Goal: Transaction & Acquisition: Purchase product/service

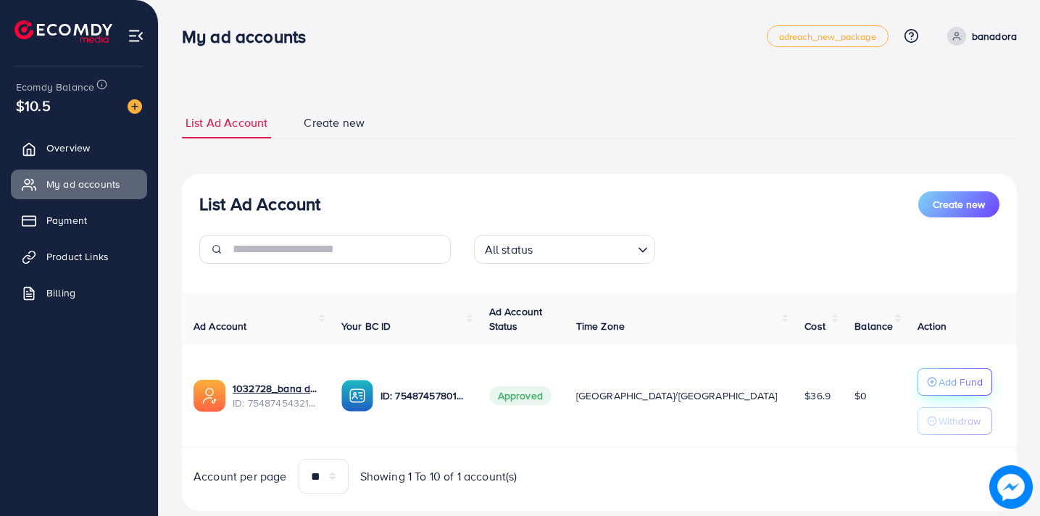
click at [939, 381] on p "Add Fund" at bounding box center [961, 381] width 44 height 17
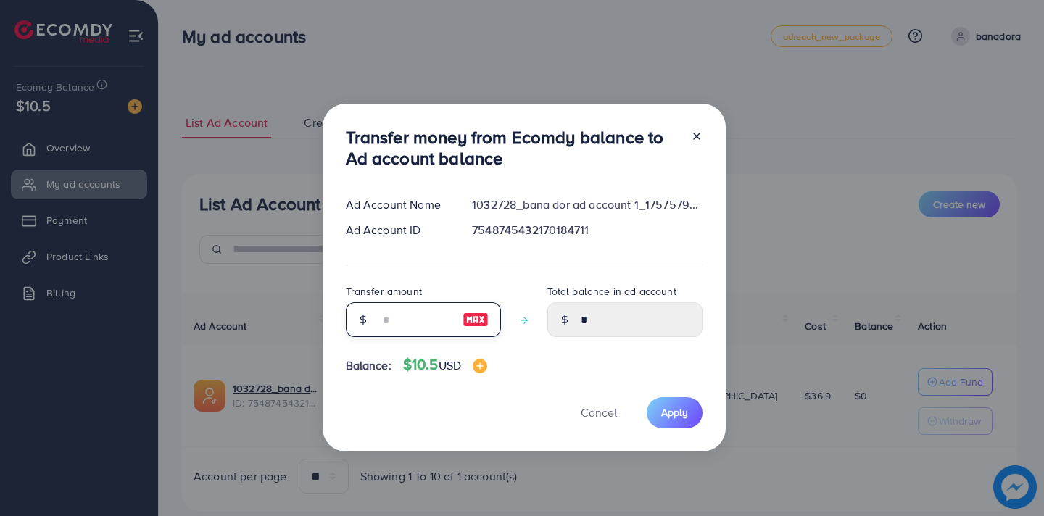
click at [430, 327] on input "number" at bounding box center [415, 319] width 73 height 35
type input "*"
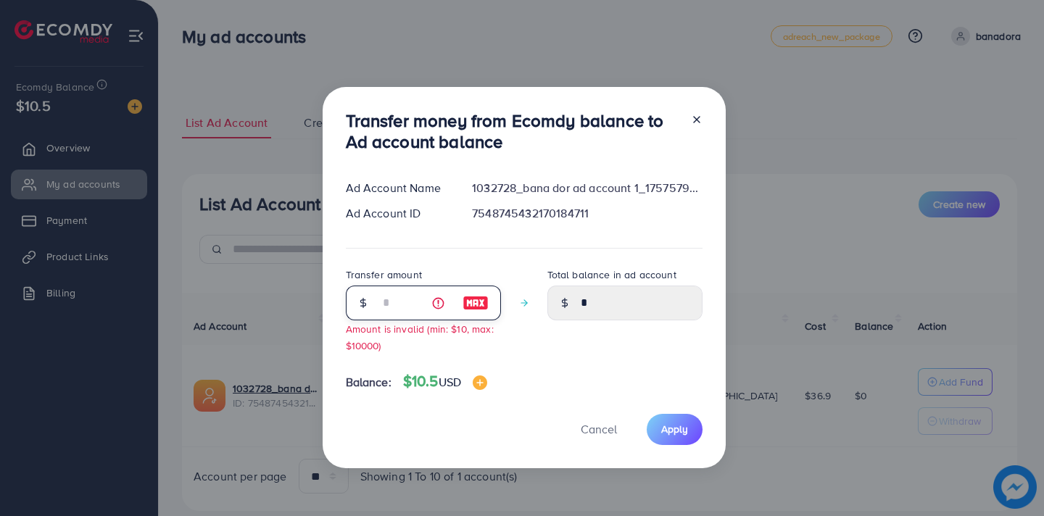
type input "****"
type input "**"
type input "*****"
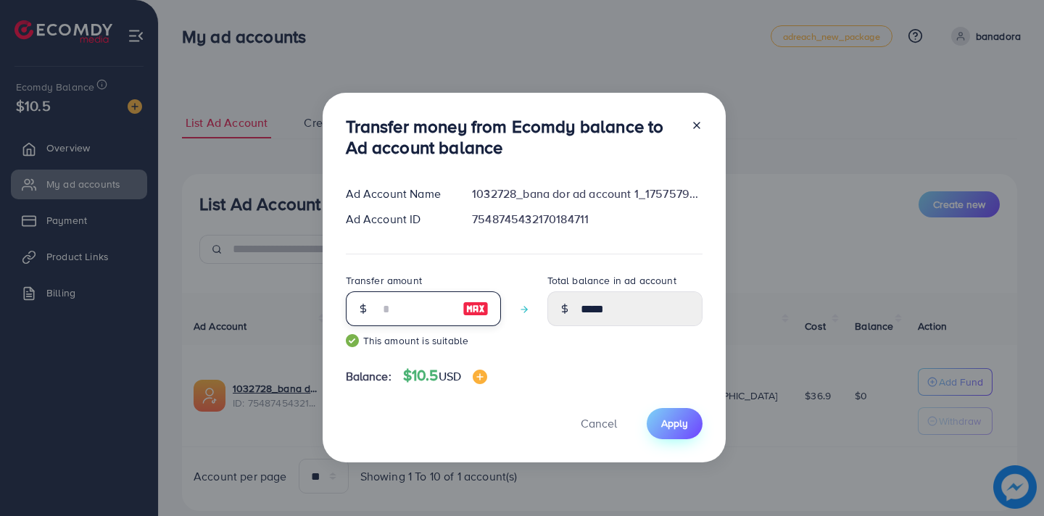
type input "**"
click at [673, 418] on span "Apply" at bounding box center [674, 423] width 27 height 15
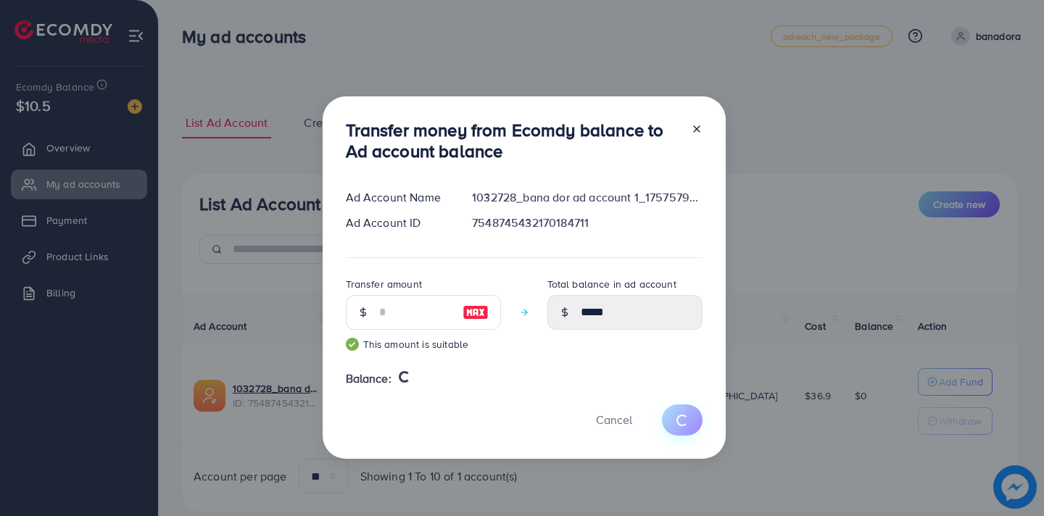
type input "*"
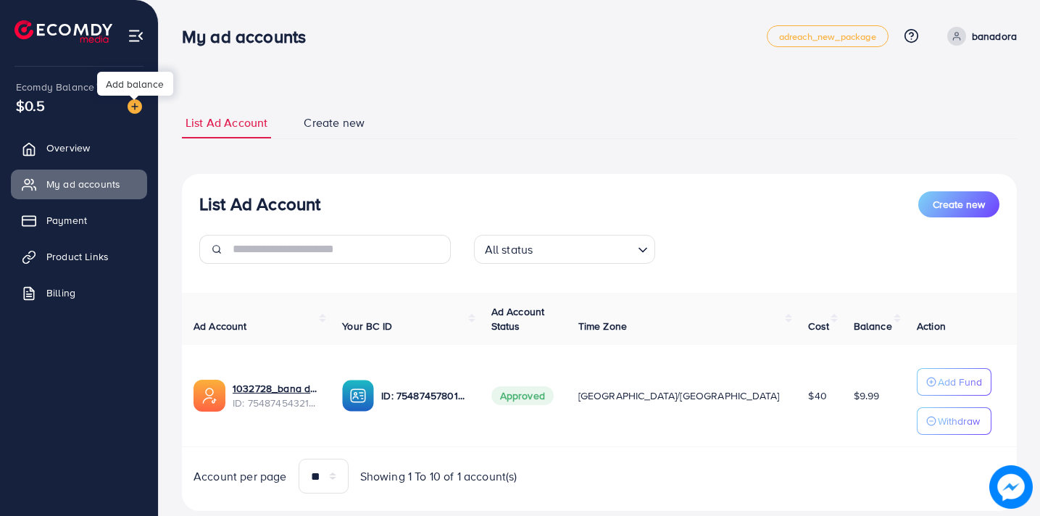
click at [138, 107] on img at bounding box center [135, 106] width 15 height 15
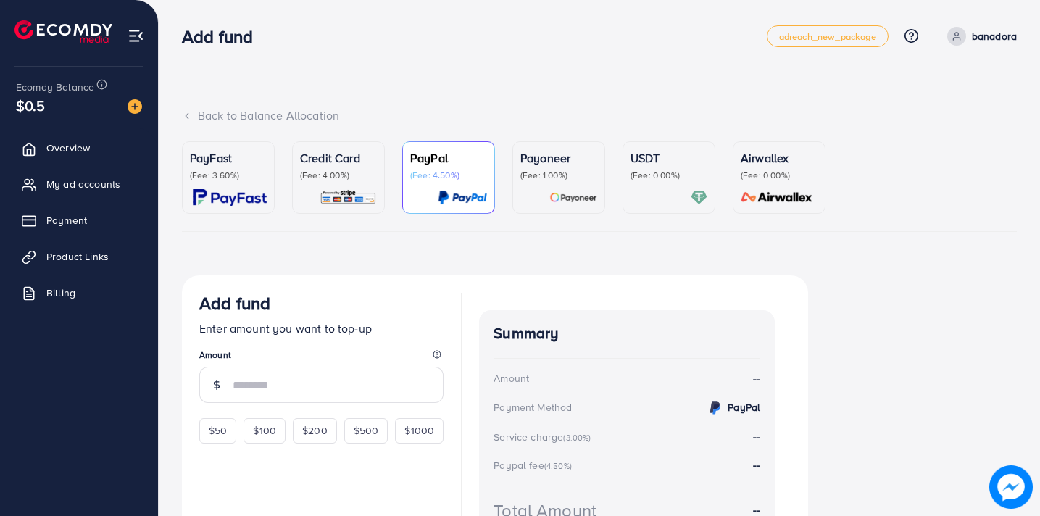
click at [328, 162] on p "Credit Card" at bounding box center [338, 157] width 77 height 17
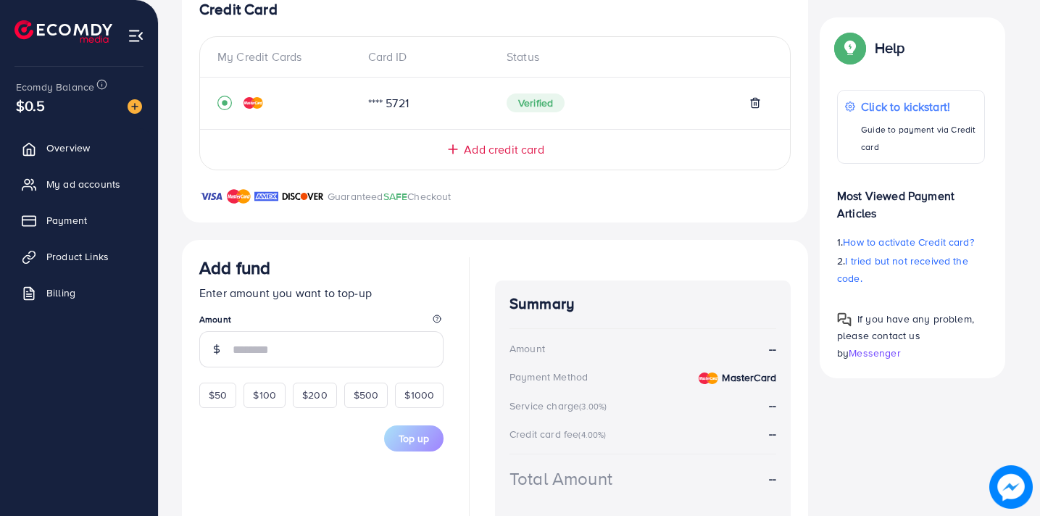
scroll to position [294, 0]
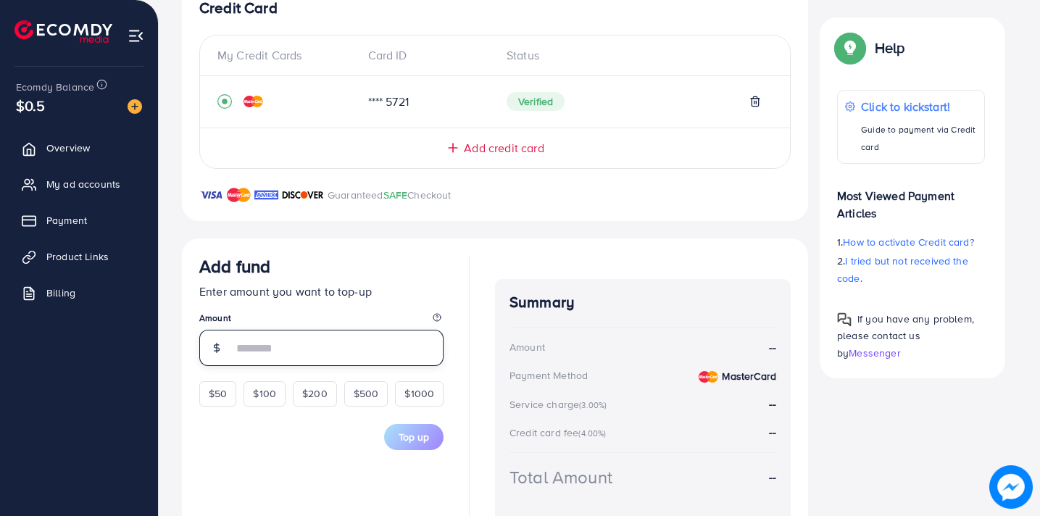
click at [359, 346] on input "number" at bounding box center [338, 348] width 211 height 36
click at [219, 389] on div "Add fund Enter amount you want to top-up Amount $50 $100 $200 $500 $1000" at bounding box center [321, 331] width 244 height 150
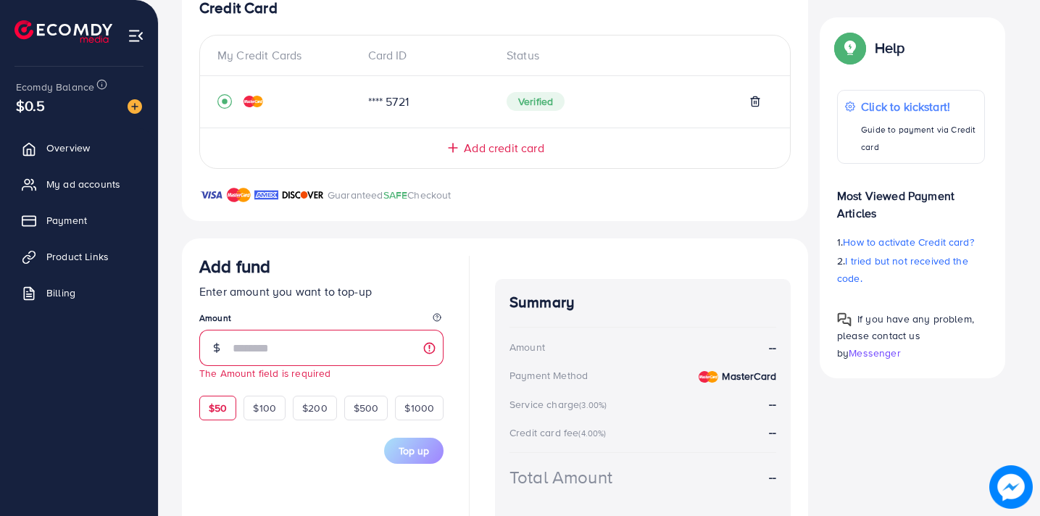
click at [223, 408] on span "$50" at bounding box center [218, 408] width 18 height 15
type input "**"
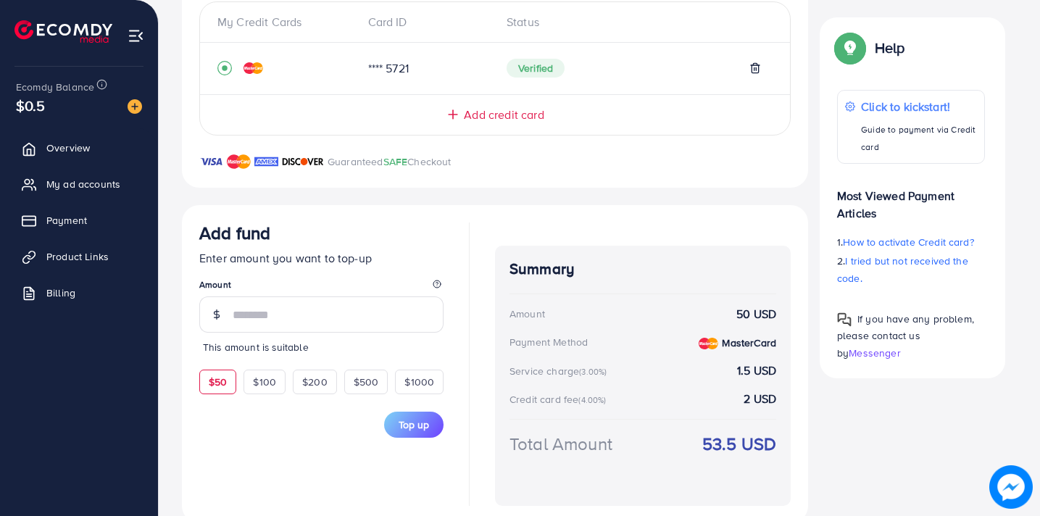
scroll to position [357, 0]
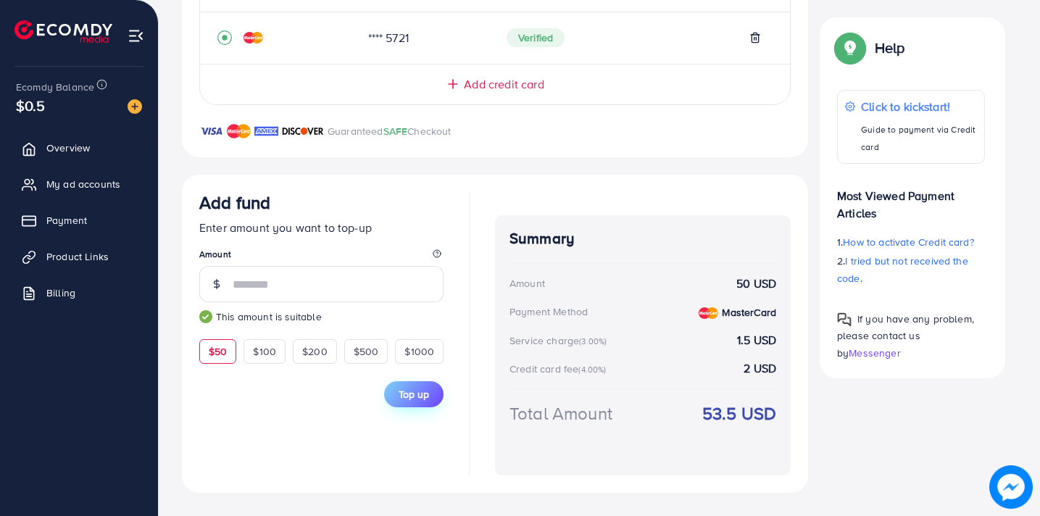
click at [416, 394] on span "Top up" at bounding box center [414, 394] width 30 height 15
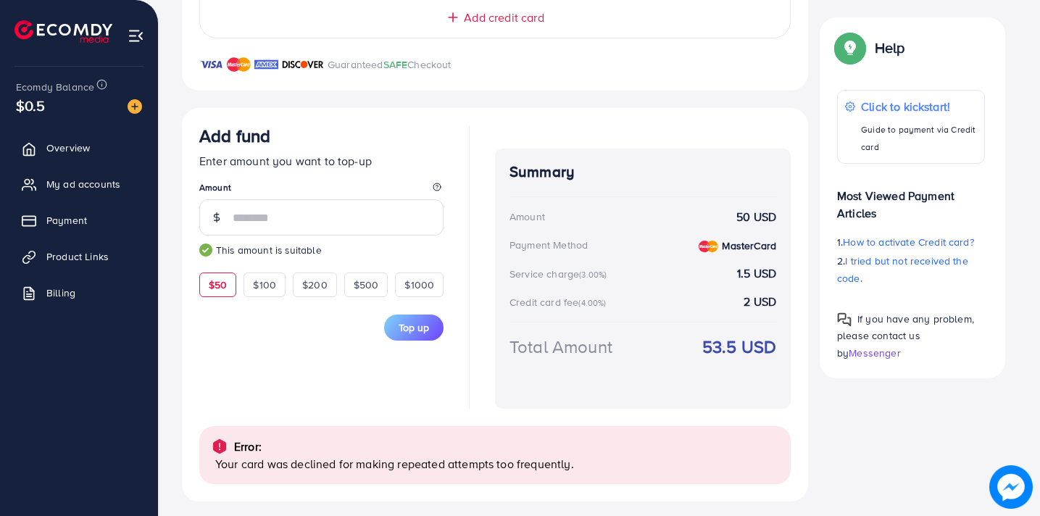
scroll to position [433, 0]
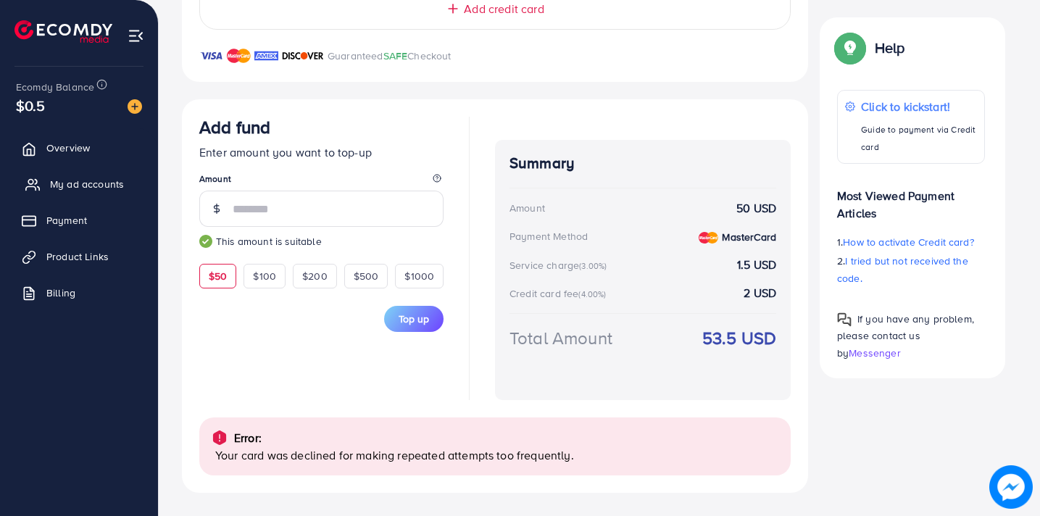
click at [104, 181] on span "My ad accounts" at bounding box center [87, 184] width 74 height 15
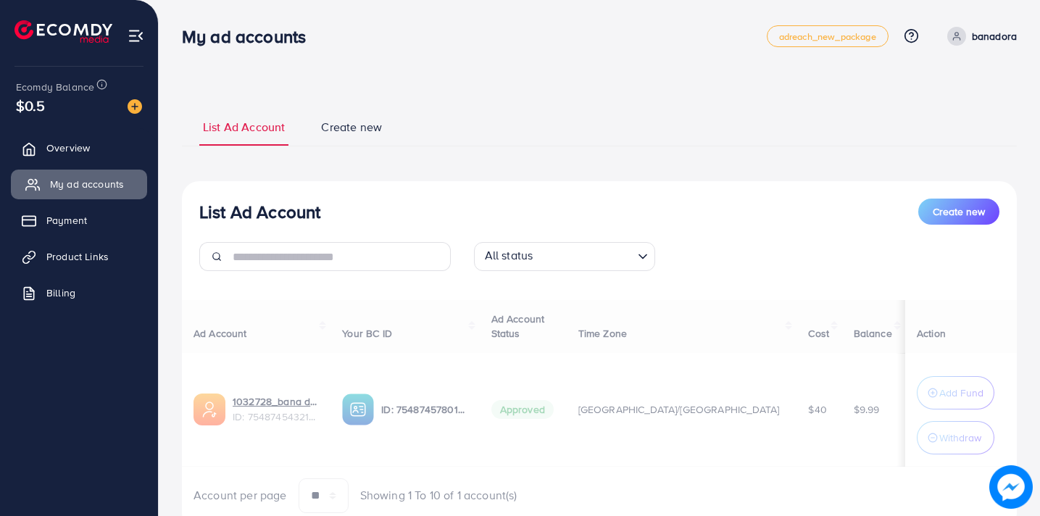
click at [104, 181] on span "My ad accounts" at bounding box center [87, 184] width 74 height 15
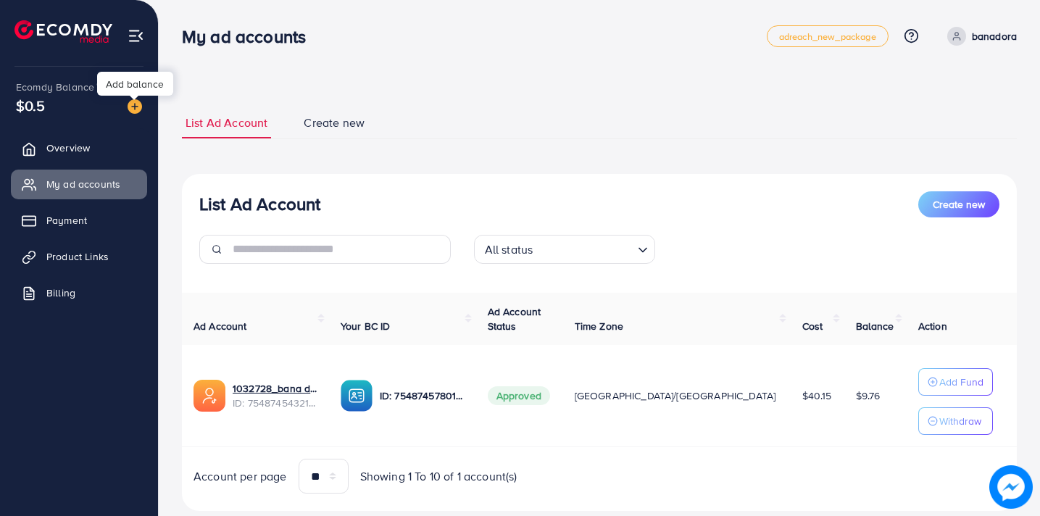
click at [134, 104] on img at bounding box center [135, 106] width 15 height 15
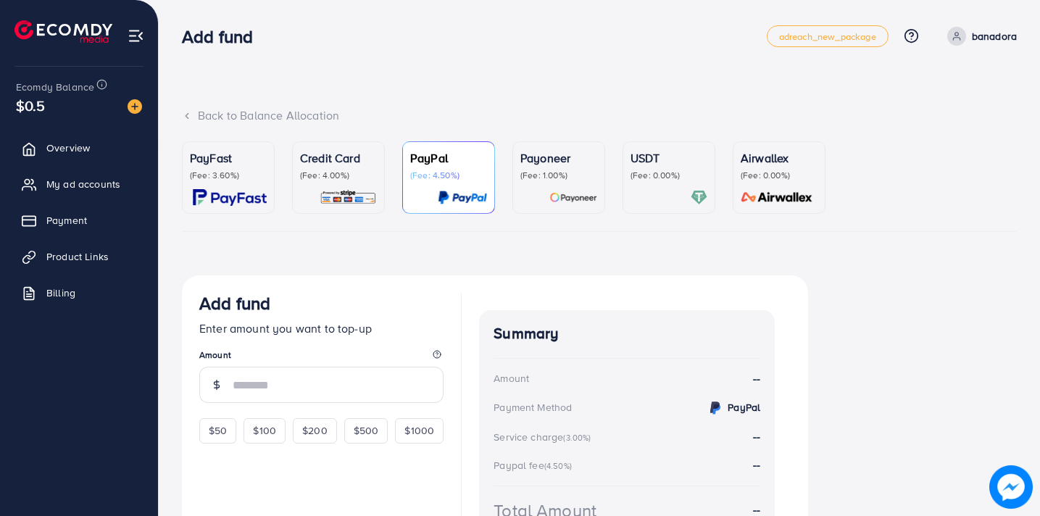
click at [321, 171] on p "(Fee: 4.00%)" at bounding box center [338, 176] width 77 height 12
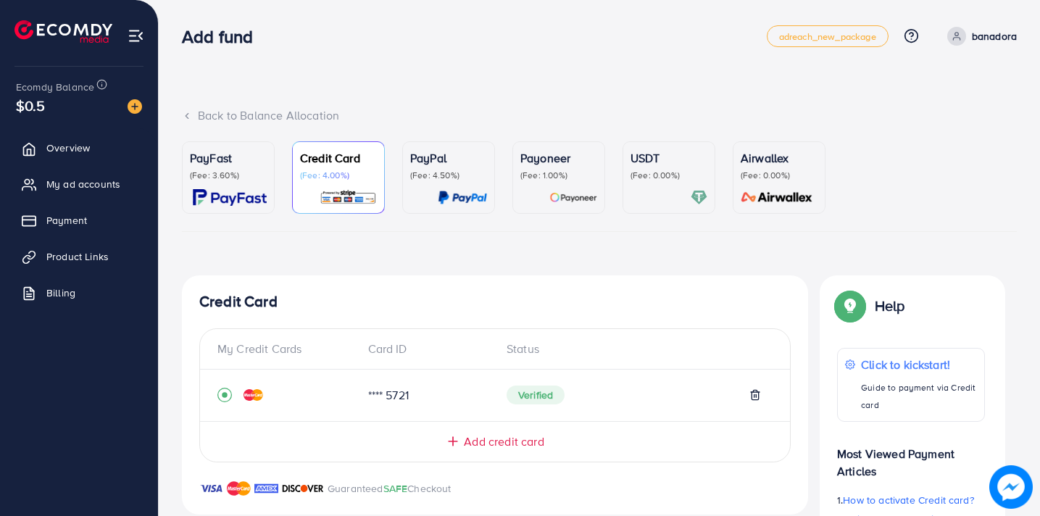
click at [509, 443] on span "Add credit card" at bounding box center [504, 442] width 80 height 17
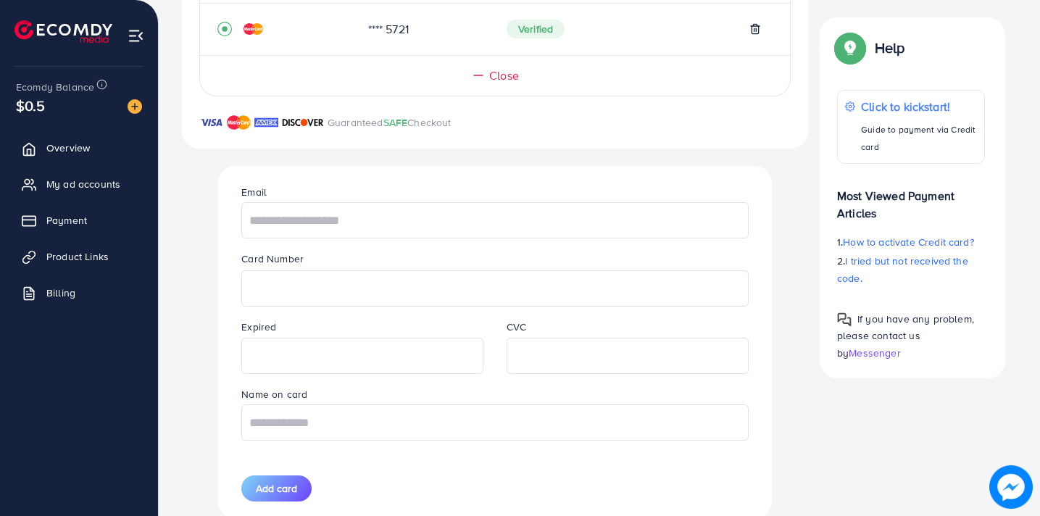
scroll to position [373, 0]
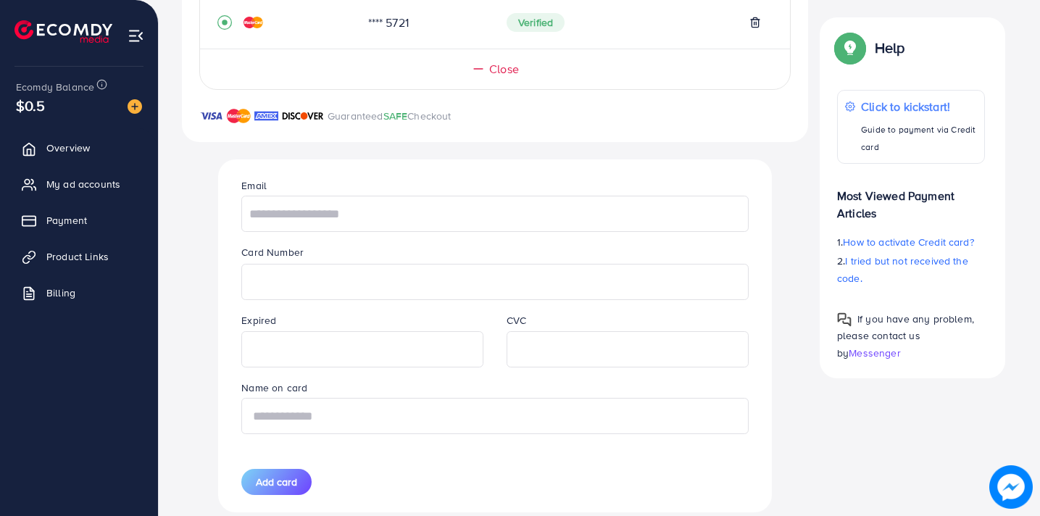
click at [336, 413] on input "text" at bounding box center [494, 416] width 507 height 36
type input "**********"
click at [294, 480] on span "Add card" at bounding box center [276, 482] width 41 height 15
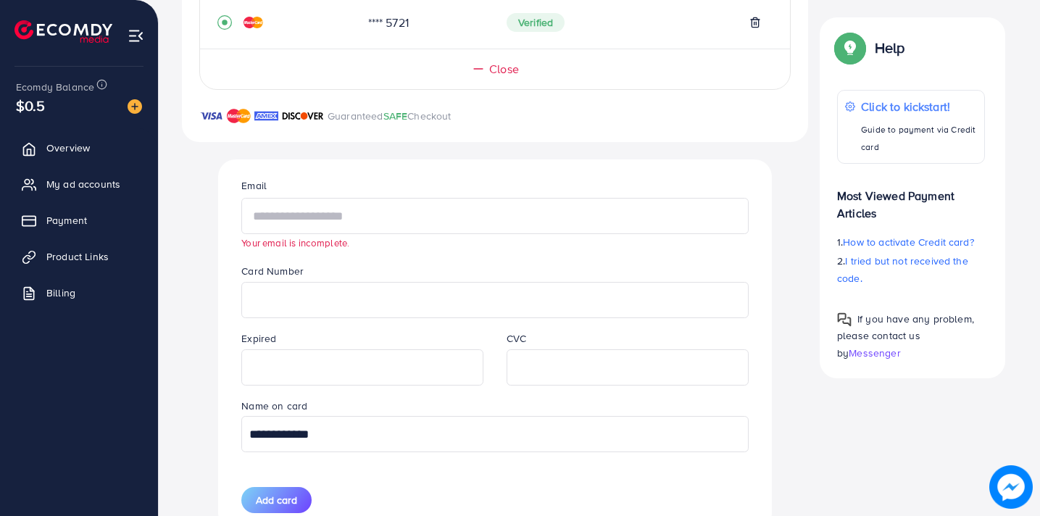
click at [312, 223] on input "text" at bounding box center [494, 216] width 507 height 36
type input "**********"
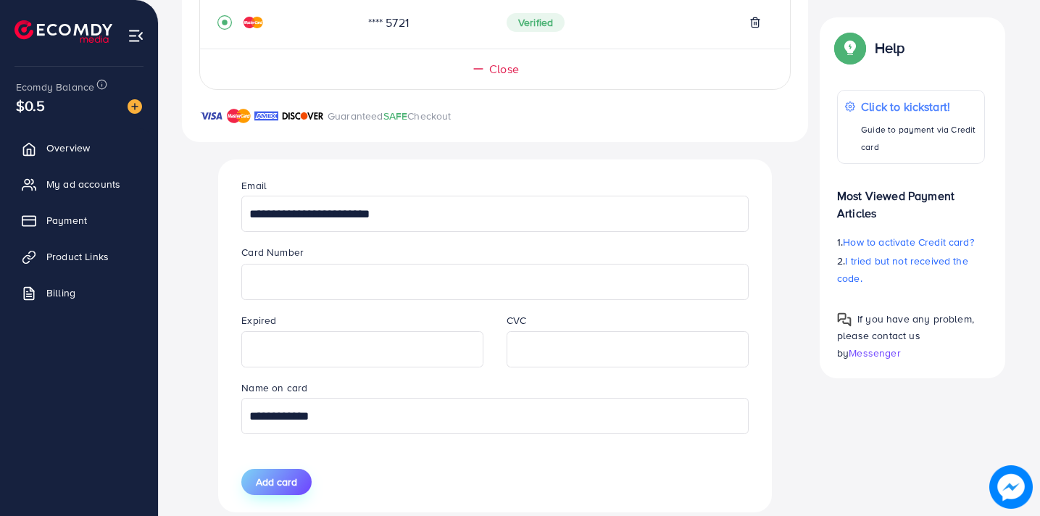
click at [281, 481] on span "Add card" at bounding box center [276, 482] width 41 height 15
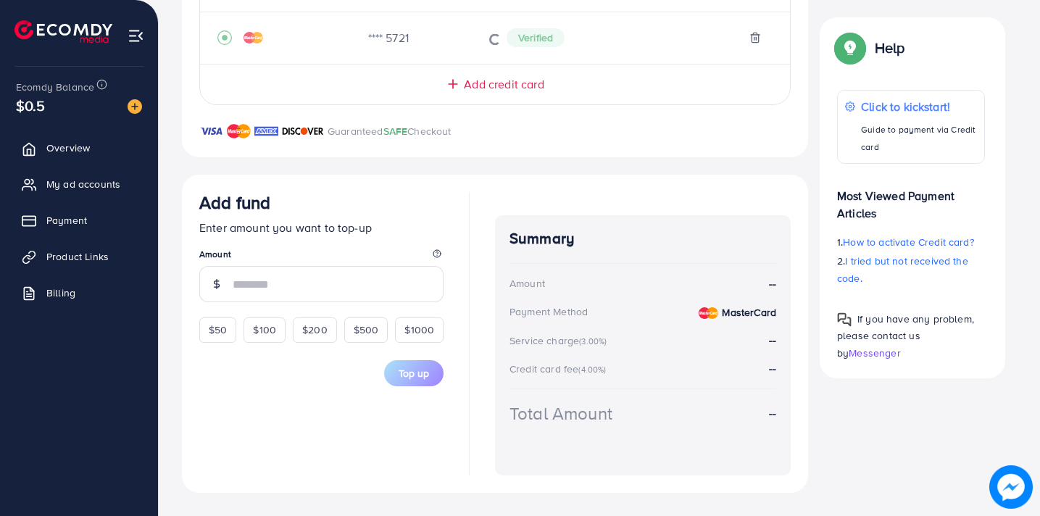
scroll to position [144, 0]
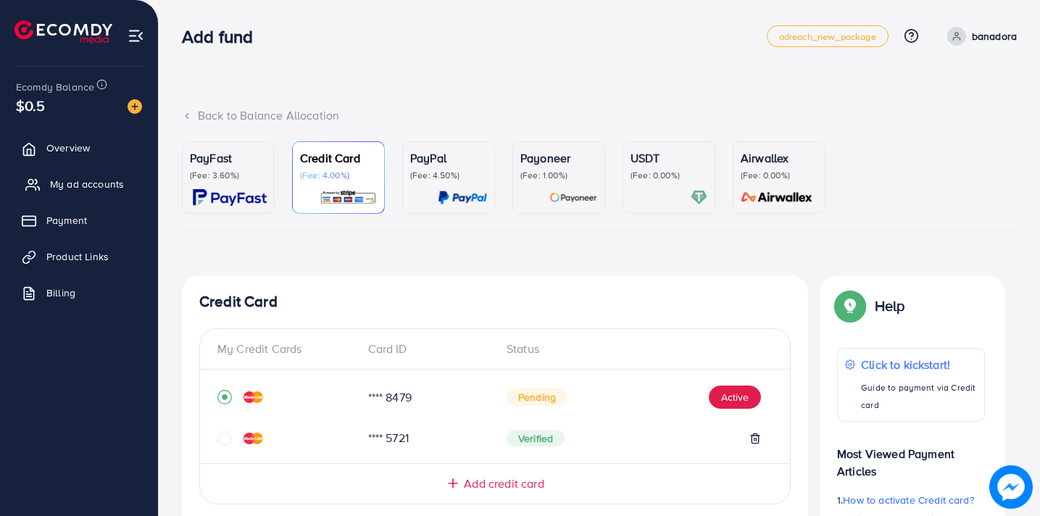
click at [91, 179] on span "My ad accounts" at bounding box center [87, 184] width 74 height 15
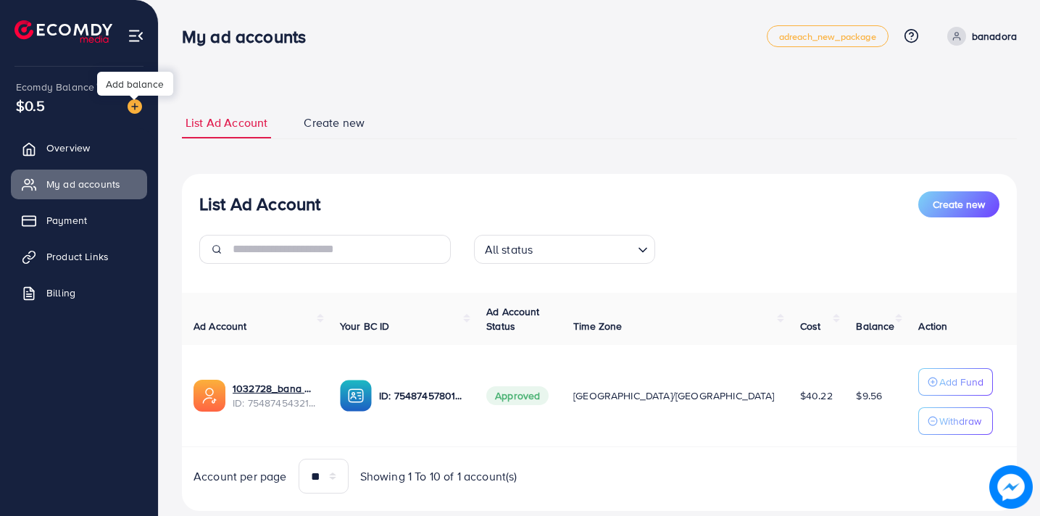
click at [131, 108] on img at bounding box center [135, 106] width 15 height 15
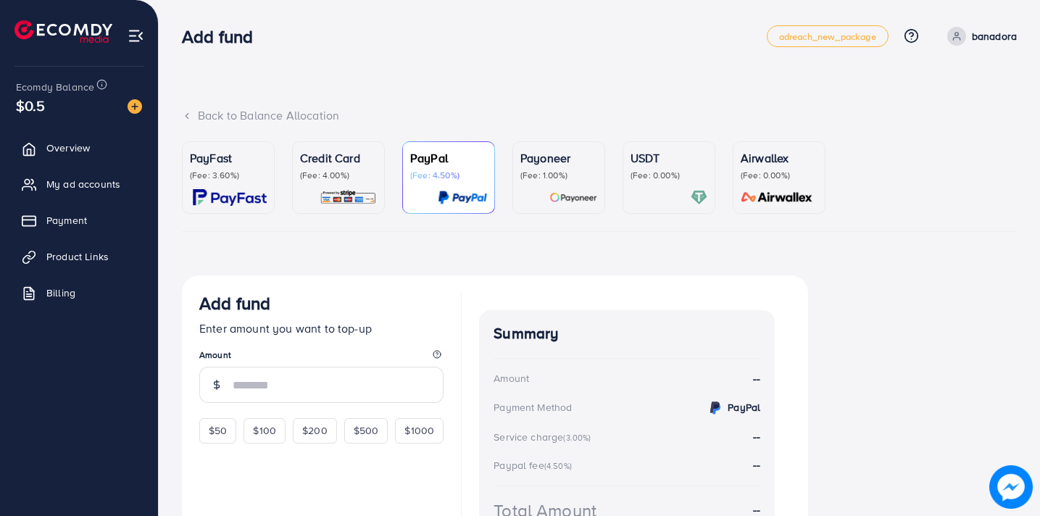
click at [322, 156] on p "Credit Card" at bounding box center [338, 157] width 77 height 17
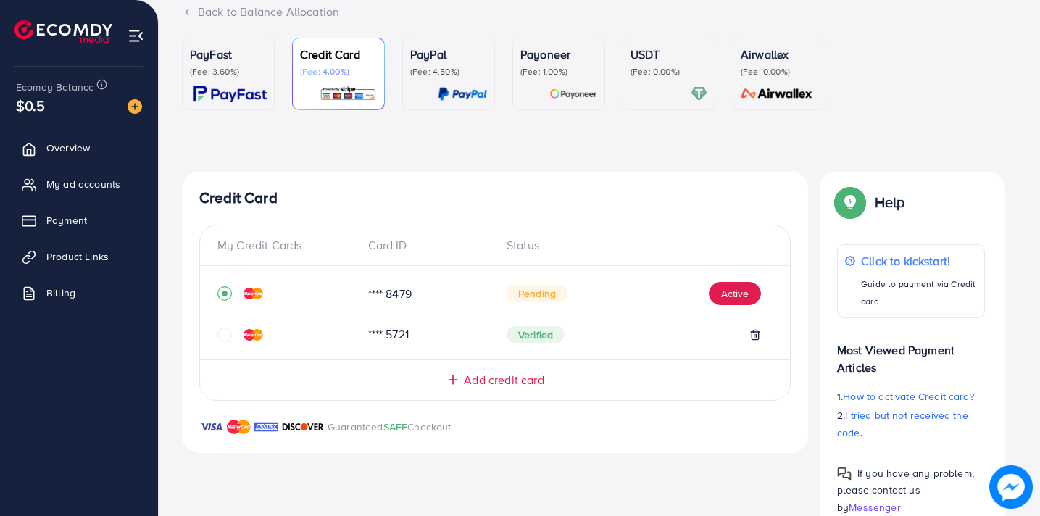
scroll to position [144, 0]
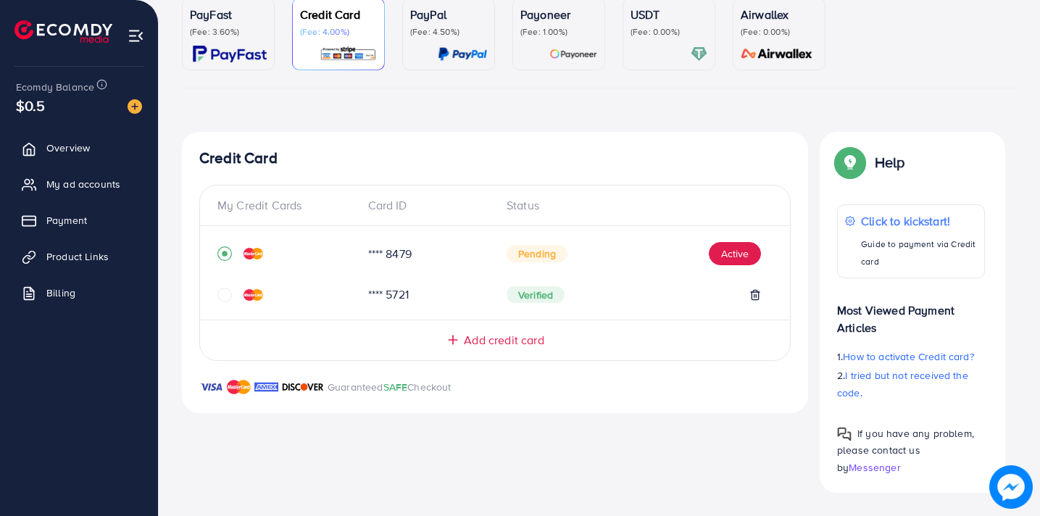
click at [334, 26] on p "(Fee: 4.00%)" at bounding box center [338, 32] width 77 height 12
click at [138, 108] on img at bounding box center [135, 106] width 15 height 15
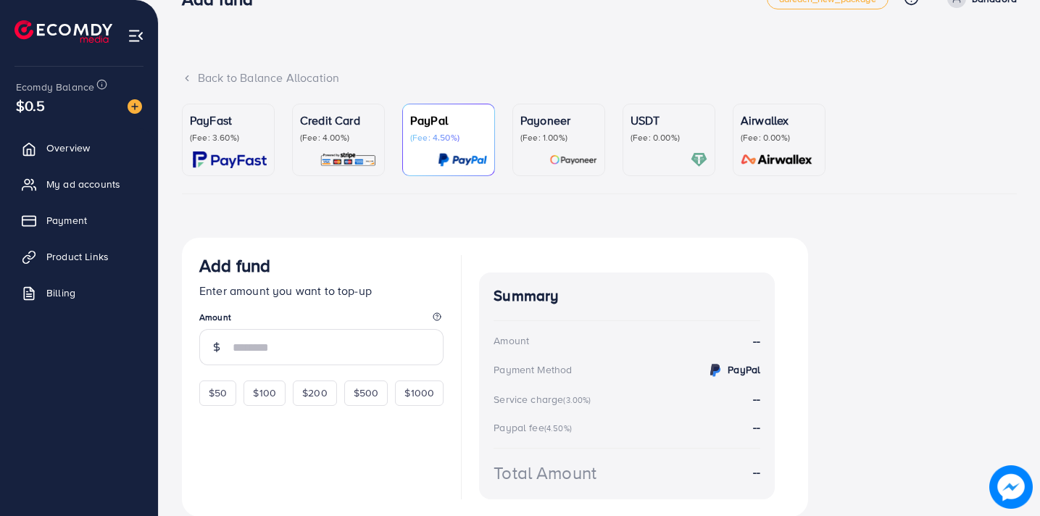
scroll to position [30, 0]
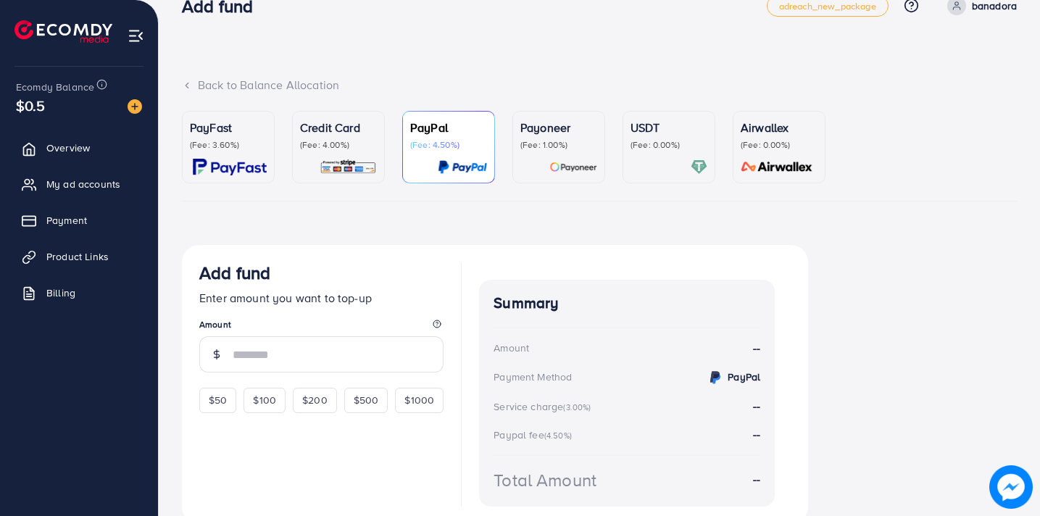
click at [324, 140] on p "(Fee: 4.00%)" at bounding box center [338, 145] width 77 height 12
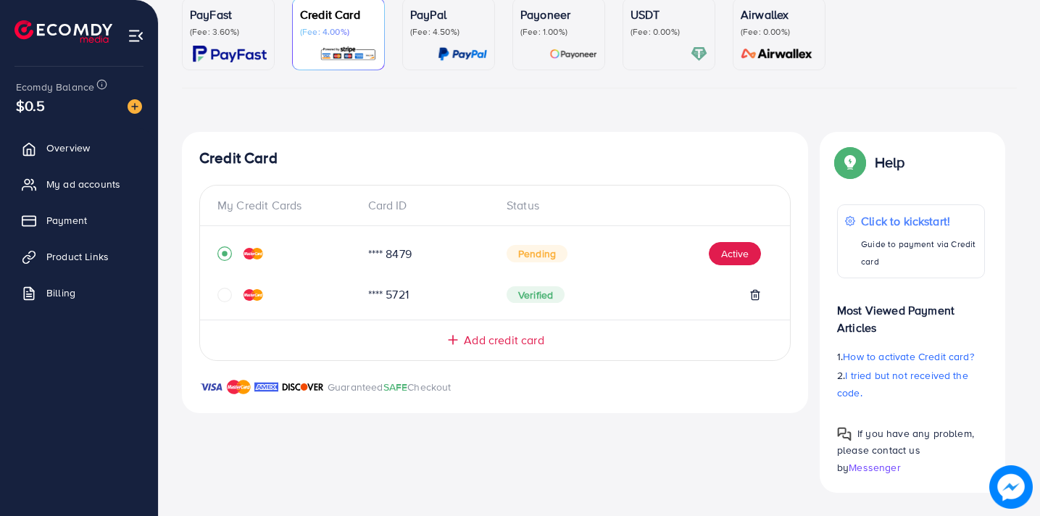
scroll to position [143, 0]
click at [225, 296] on icon "circle" at bounding box center [225, 296] width 15 height 15
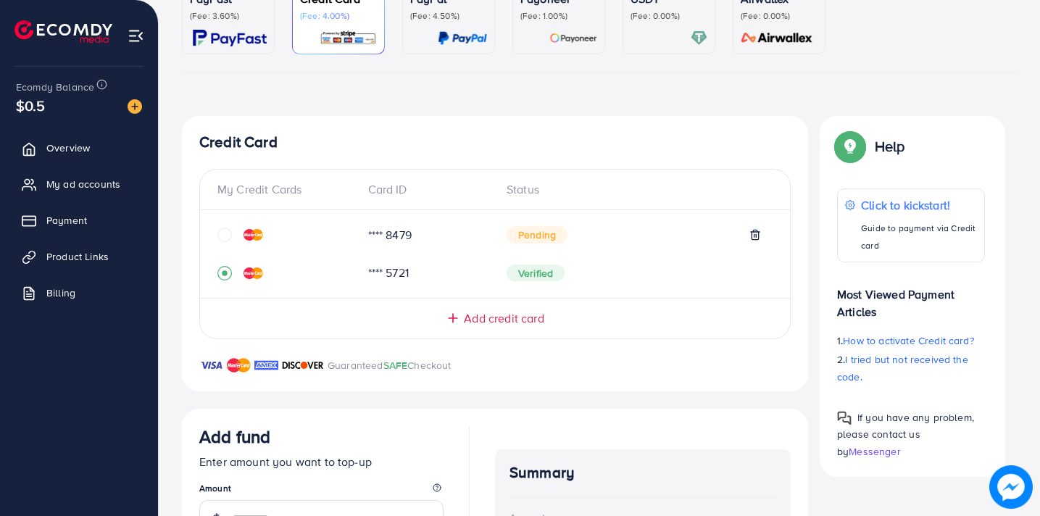
scroll to position [158, 0]
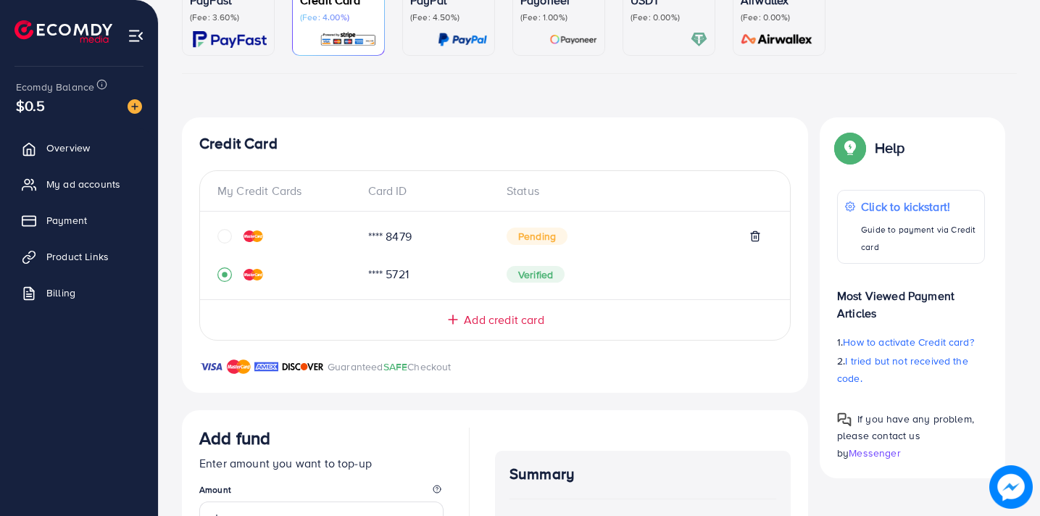
click at [225, 234] on icon "circle" at bounding box center [225, 236] width 15 height 15
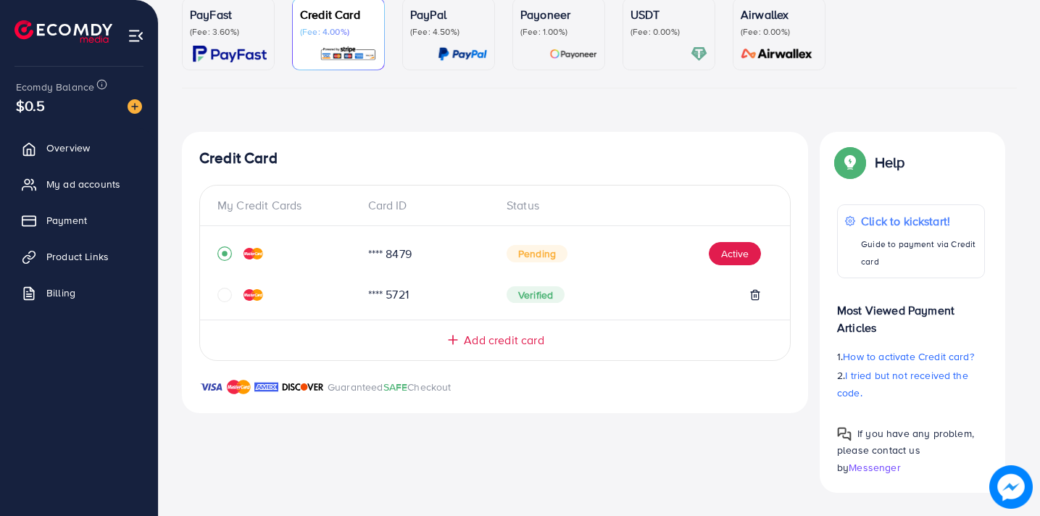
scroll to position [144, 0]
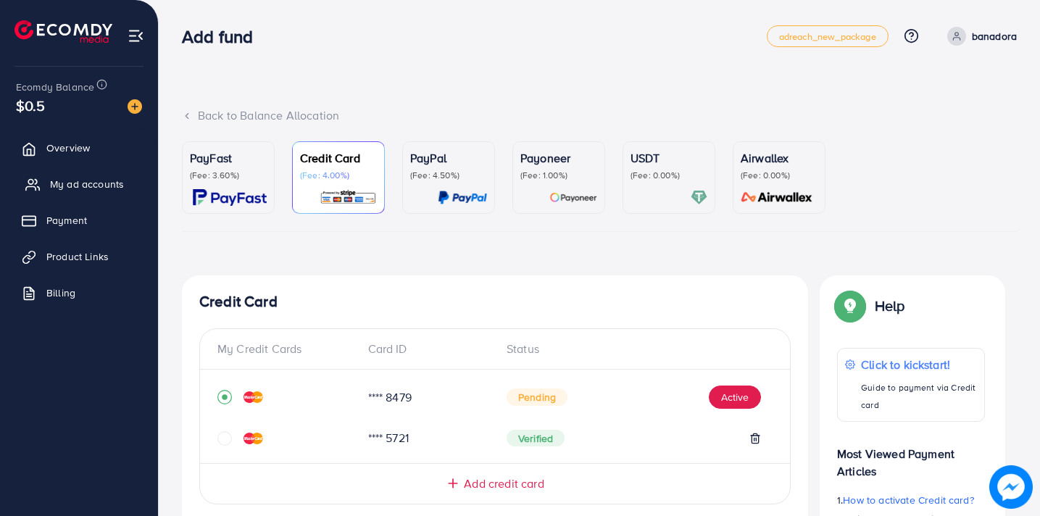
click at [101, 183] on span "My ad accounts" at bounding box center [87, 184] width 74 height 15
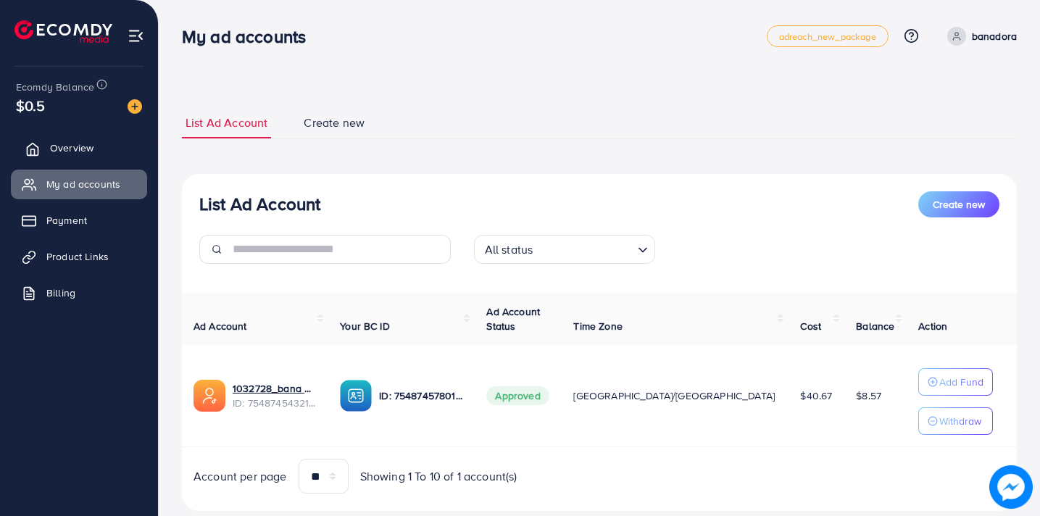
click at [88, 146] on span "Overview" at bounding box center [72, 148] width 44 height 15
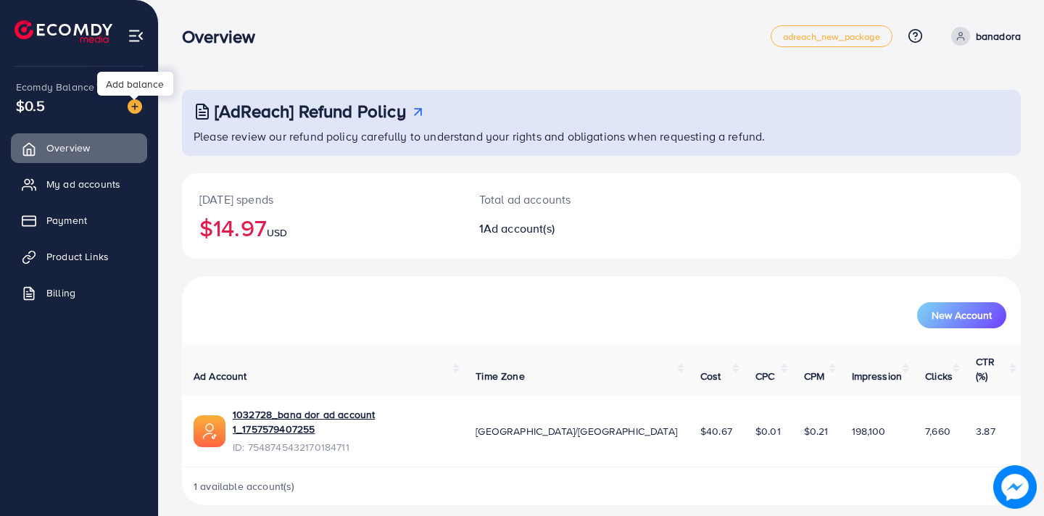
click at [138, 109] on img at bounding box center [135, 106] width 15 height 15
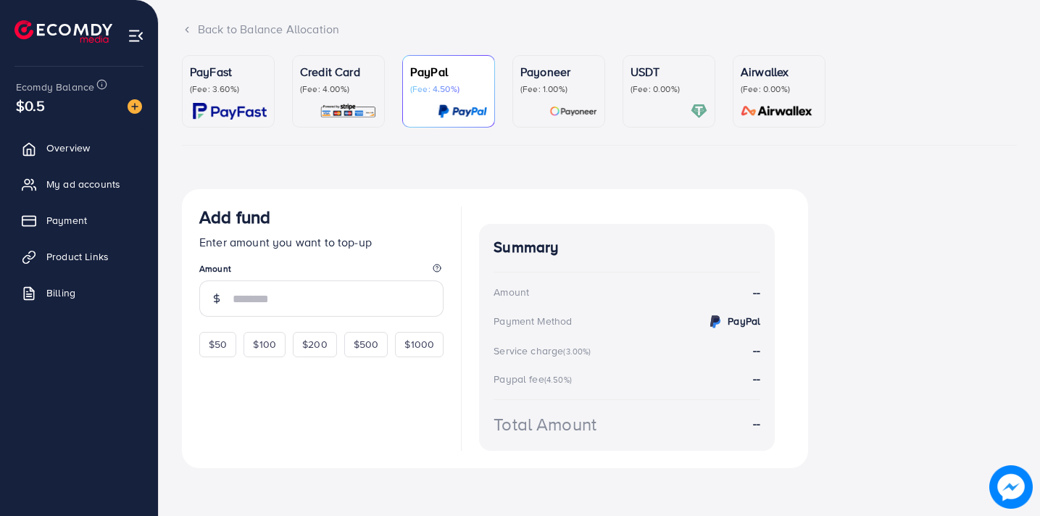
scroll to position [91, 0]
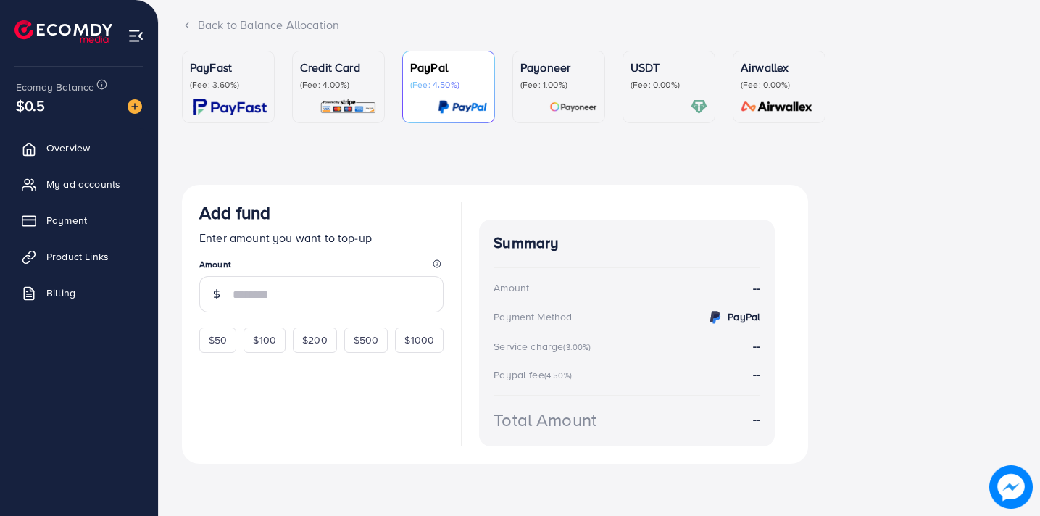
click at [316, 91] on div "Credit Card (Fee: 4.00%)" at bounding box center [338, 87] width 77 height 57
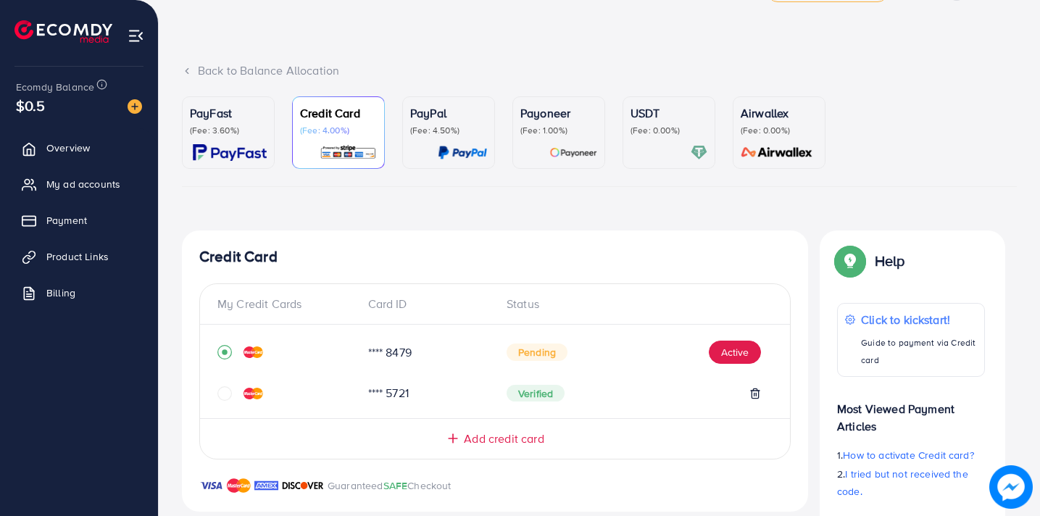
scroll to position [144, 0]
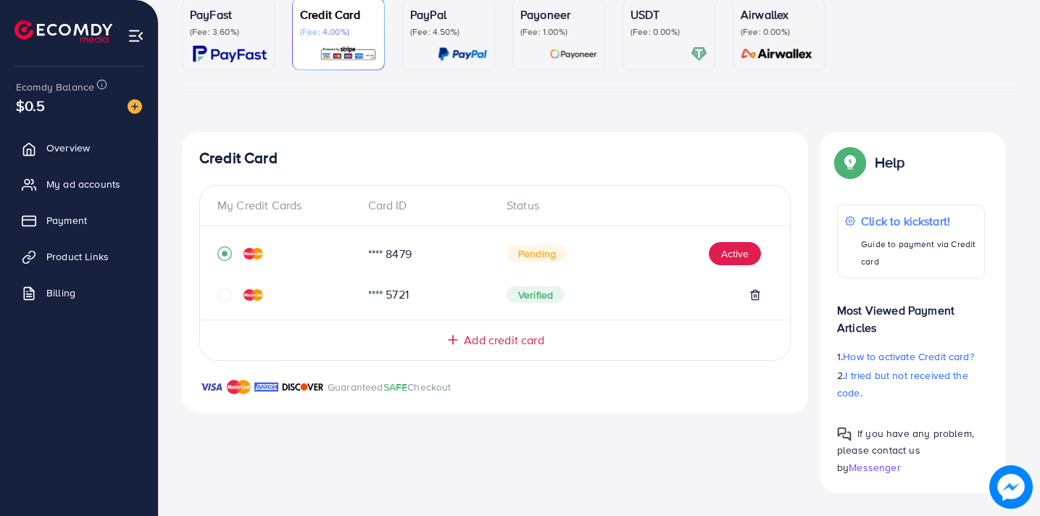
click at [300, 297] on div at bounding box center [287, 295] width 139 height 15
click at [226, 291] on icon "circle" at bounding box center [225, 295] width 15 height 15
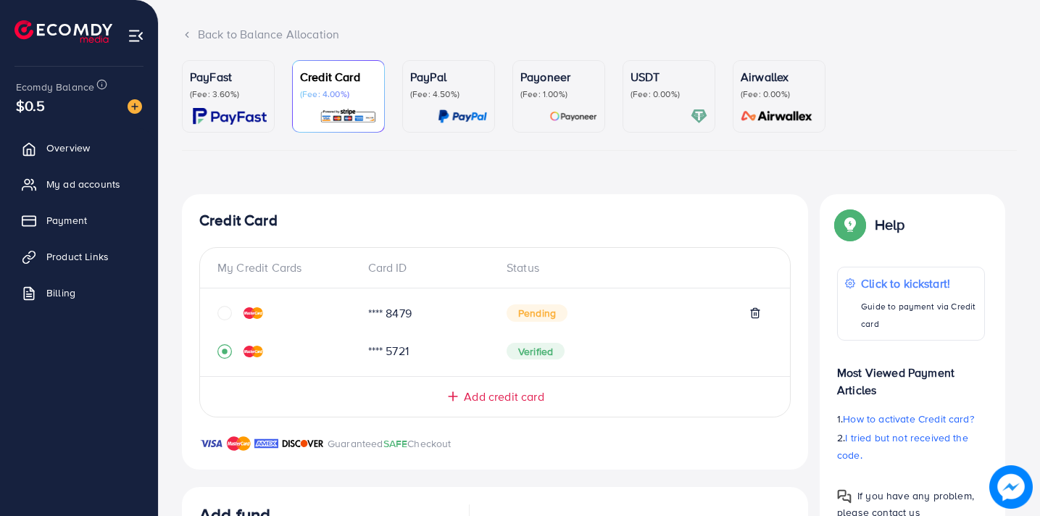
scroll to position [80, 0]
click at [227, 312] on icon "circle" at bounding box center [225, 314] width 15 height 15
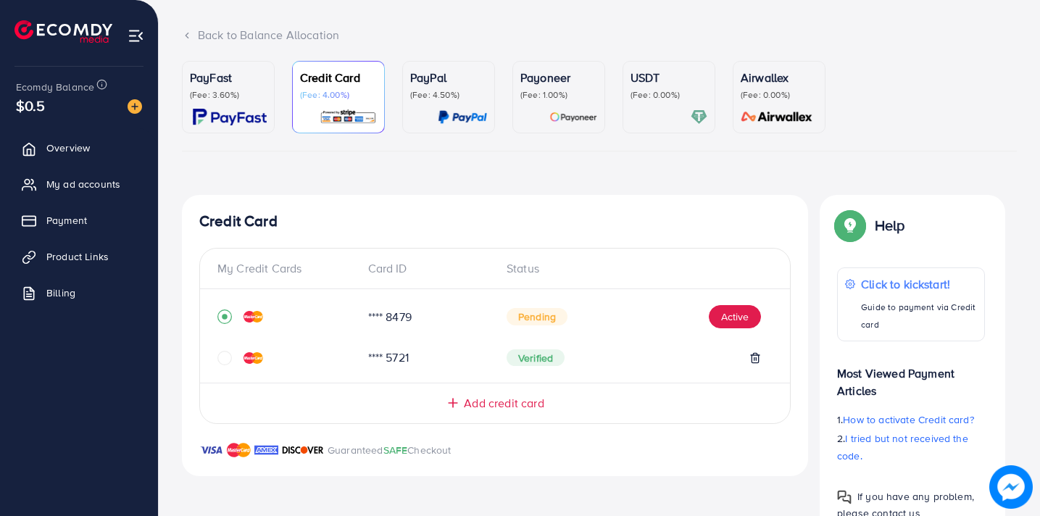
scroll to position [144, 0]
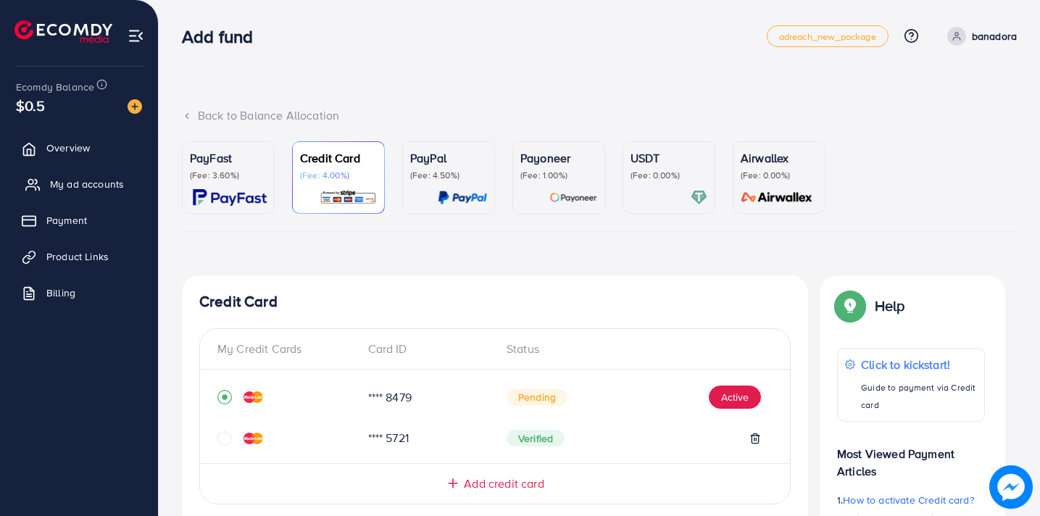
click at [88, 180] on span "My ad accounts" at bounding box center [87, 184] width 74 height 15
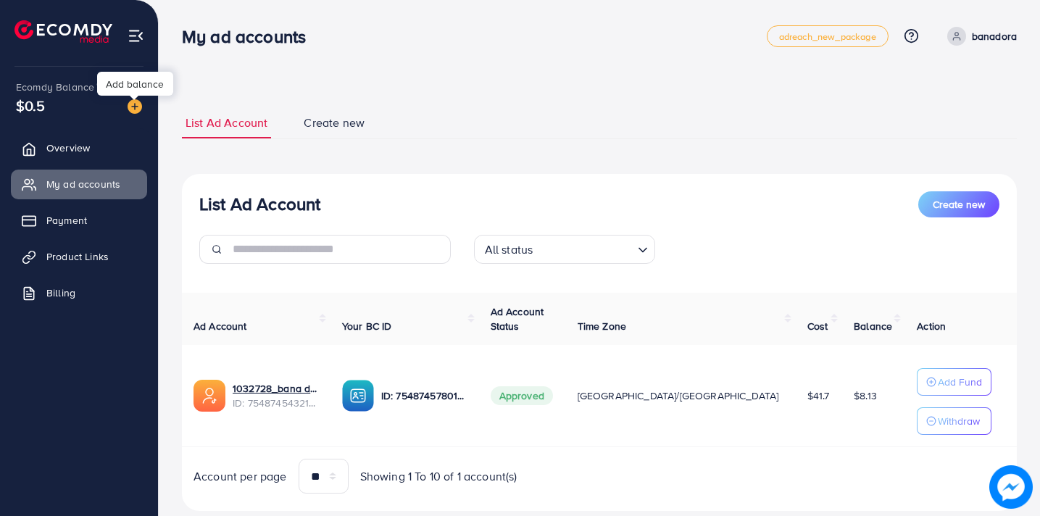
click at [135, 106] on img at bounding box center [135, 106] width 15 height 15
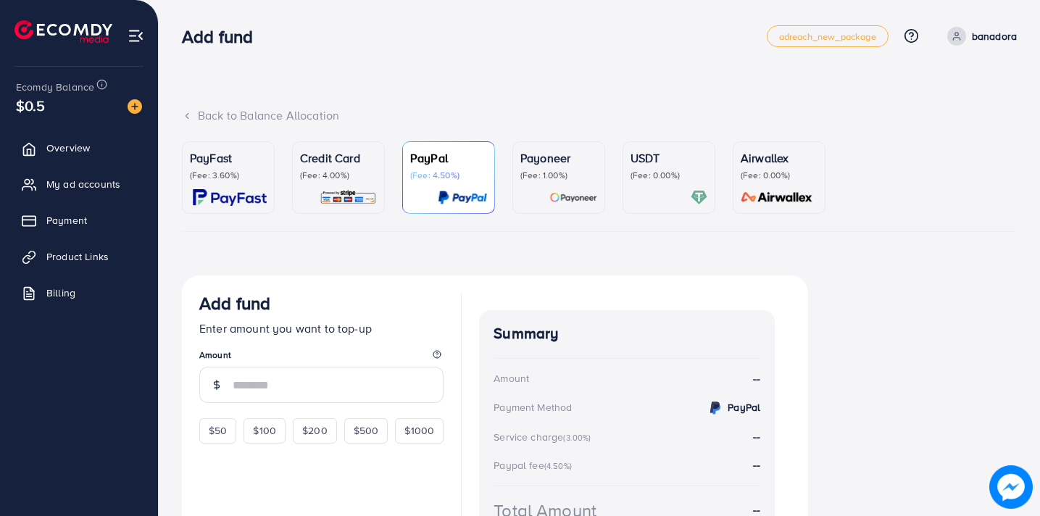
click at [315, 168] on div "Credit Card (Fee: 4.00%)" at bounding box center [338, 165] width 77 height 32
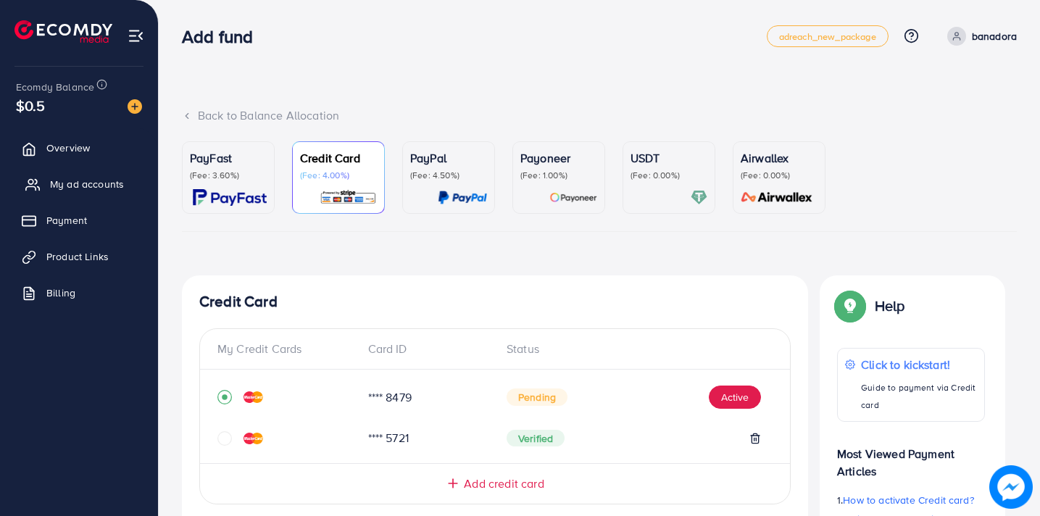
click at [81, 185] on span "My ad accounts" at bounding box center [87, 184] width 74 height 15
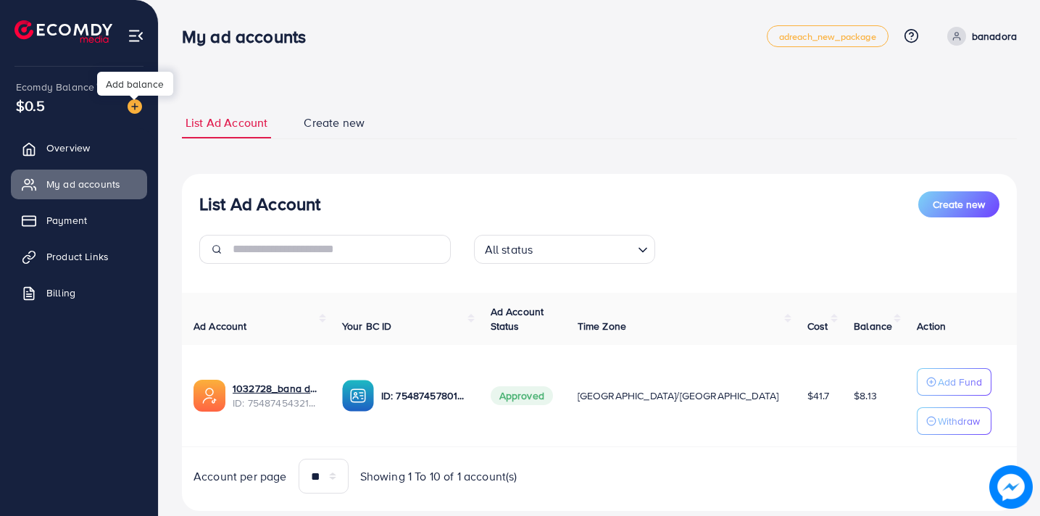
click at [133, 106] on img at bounding box center [135, 106] width 15 height 15
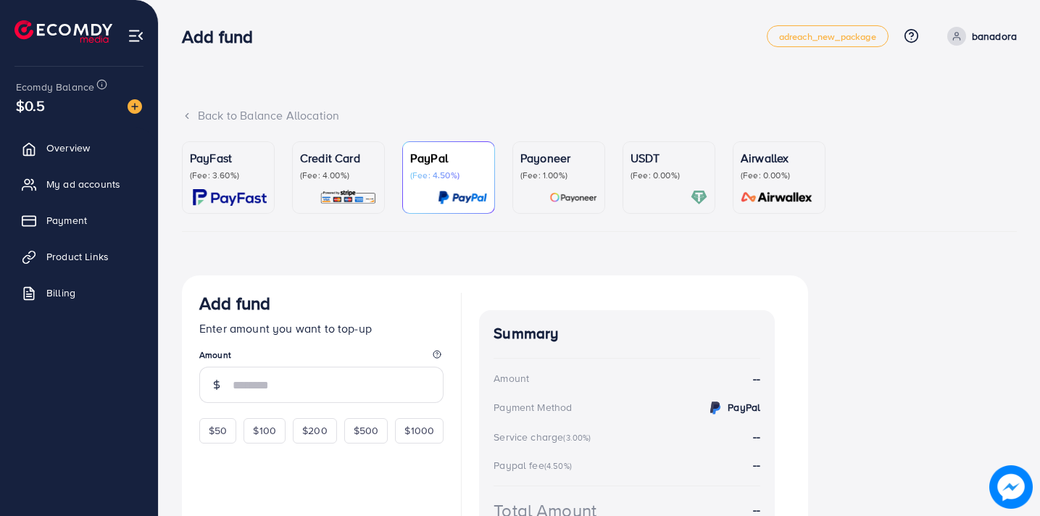
click at [321, 165] on p "Credit Card" at bounding box center [338, 157] width 77 height 17
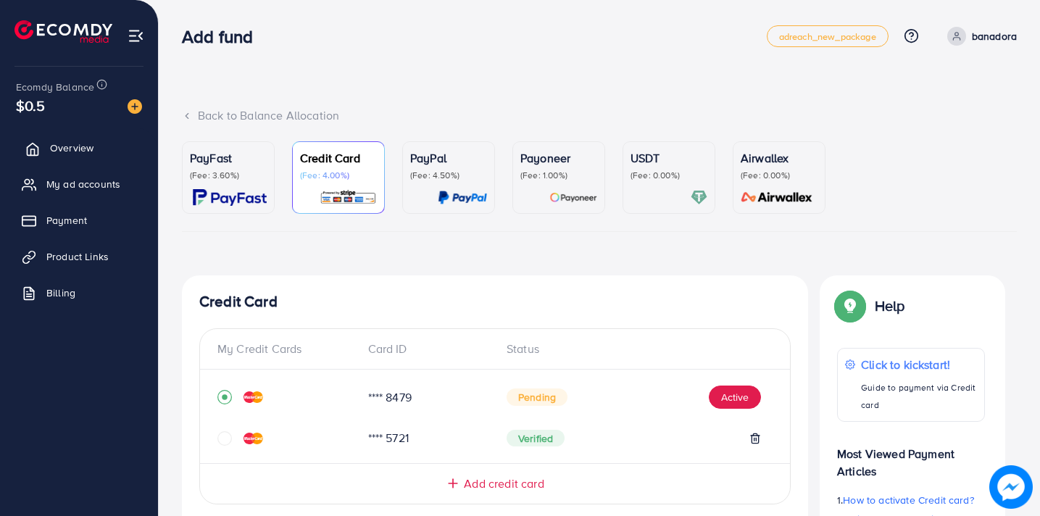
click at [73, 149] on span "Overview" at bounding box center [72, 148] width 44 height 15
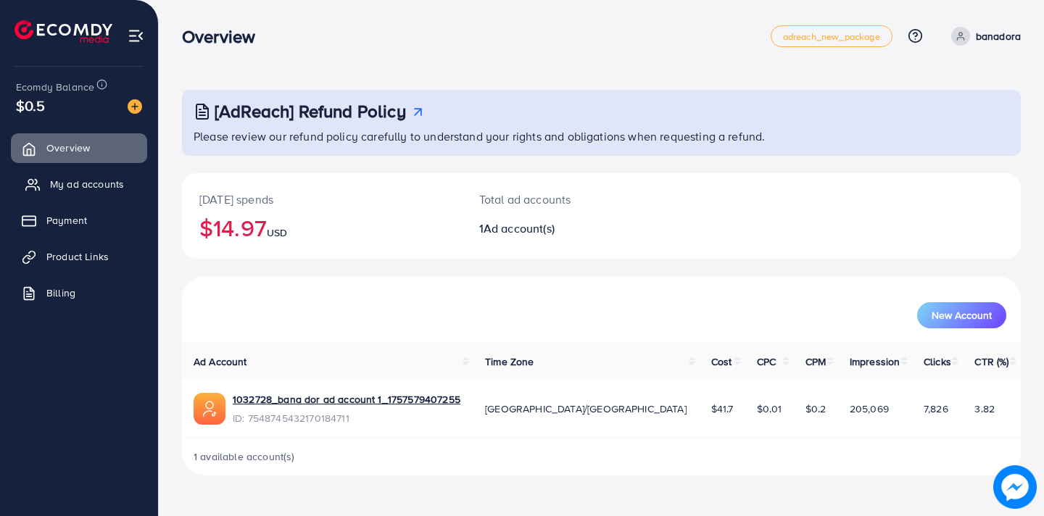
click at [78, 183] on span "My ad accounts" at bounding box center [87, 184] width 74 height 15
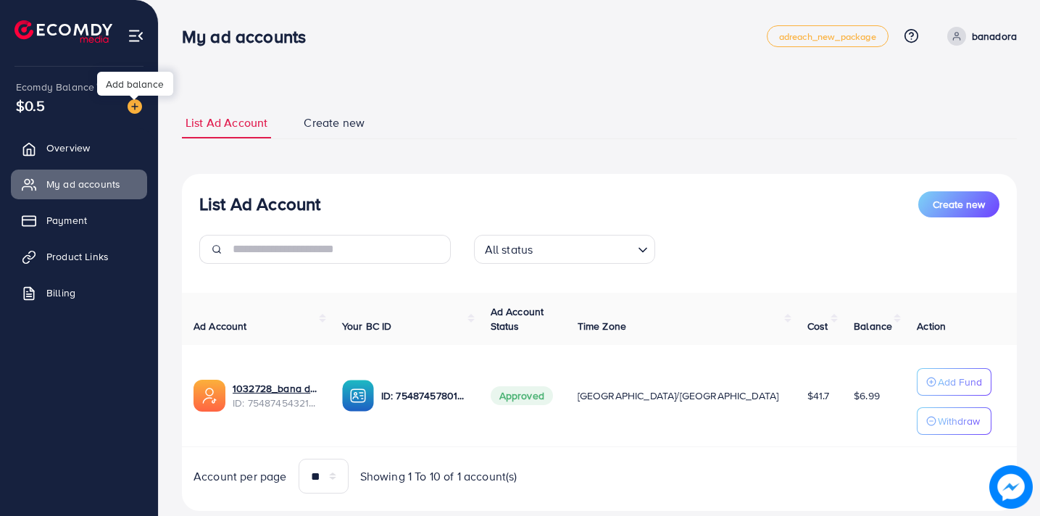
click at [137, 106] on img at bounding box center [135, 106] width 15 height 15
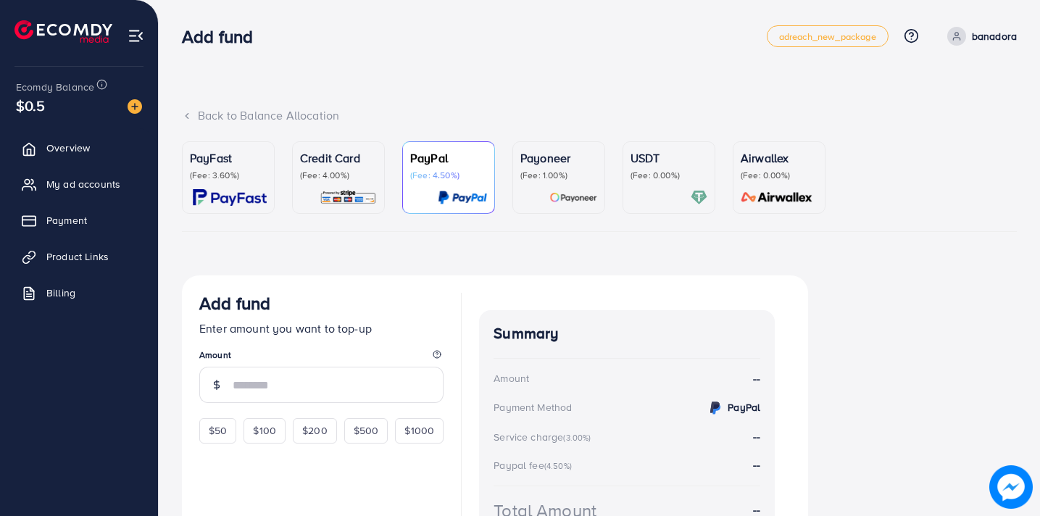
click at [320, 149] on link "Credit Card (Fee: 4.00%)" at bounding box center [338, 177] width 93 height 73
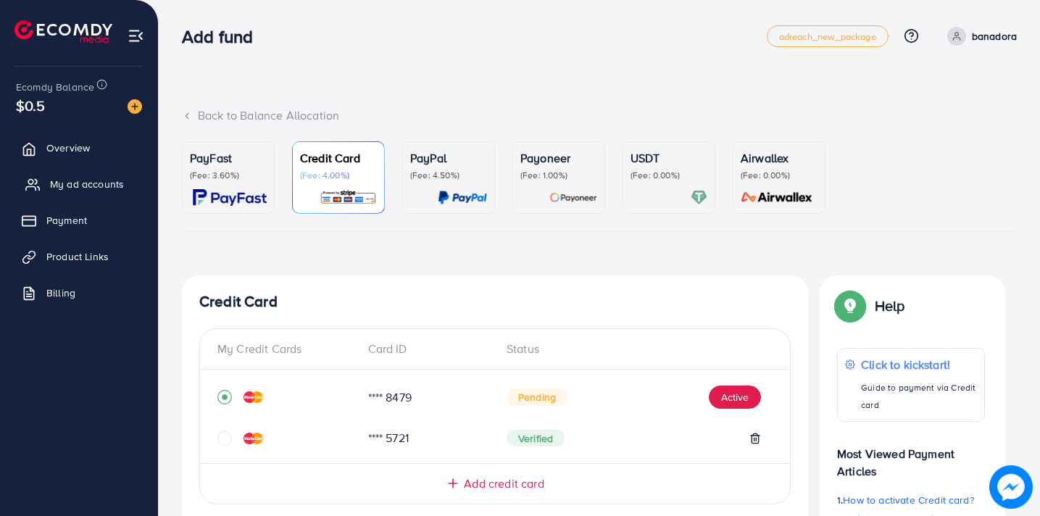
click at [92, 182] on span "My ad accounts" at bounding box center [87, 184] width 74 height 15
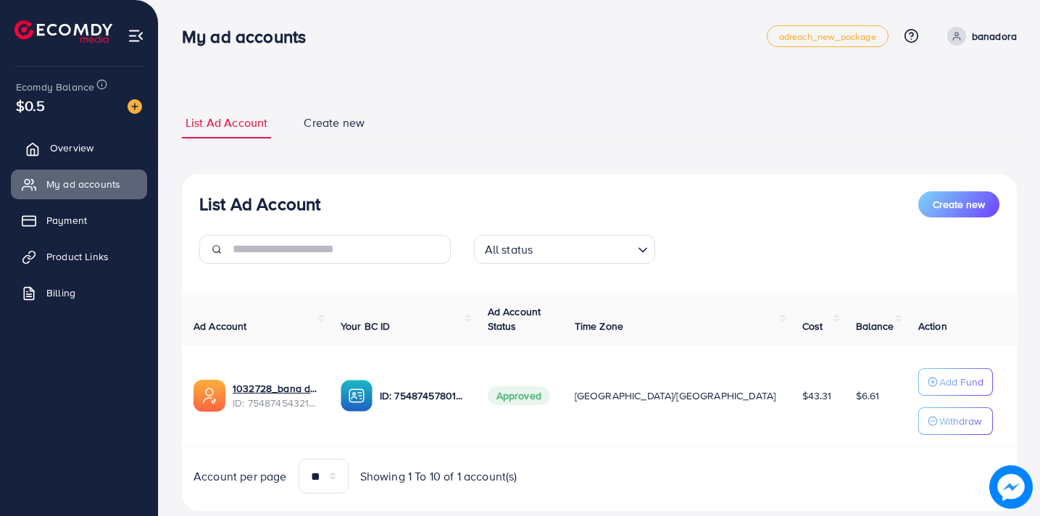
click at [96, 143] on link "Overview" at bounding box center [79, 147] width 136 height 29
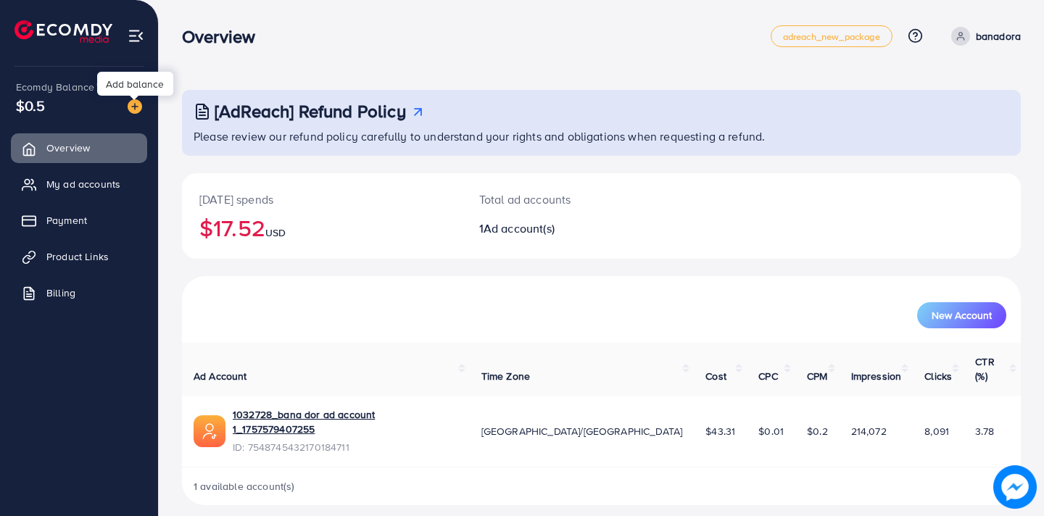
click at [136, 105] on img at bounding box center [135, 106] width 15 height 15
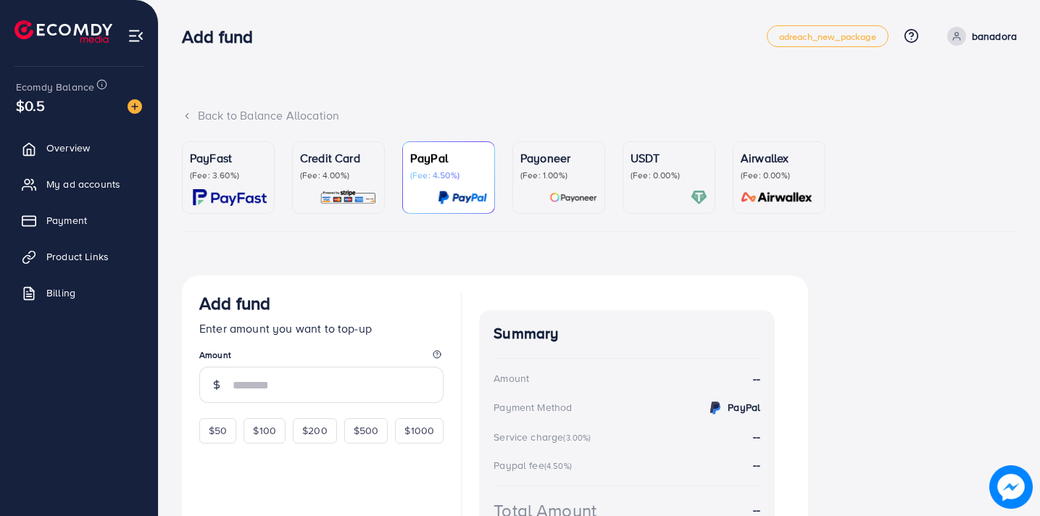
click at [324, 167] on div "Credit Card (Fee: 4.00%)" at bounding box center [338, 165] width 77 height 32
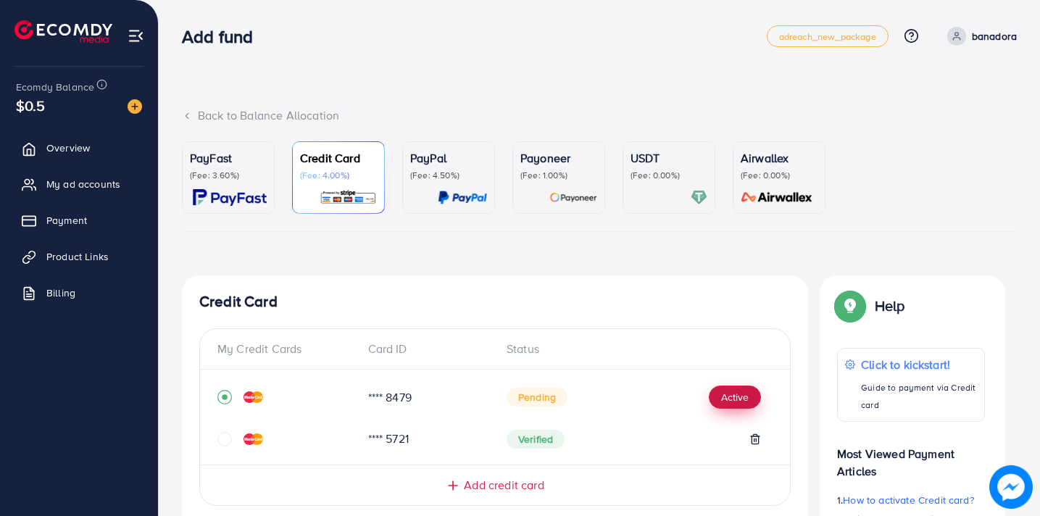
click at [743, 395] on button "Active" at bounding box center [735, 397] width 52 height 23
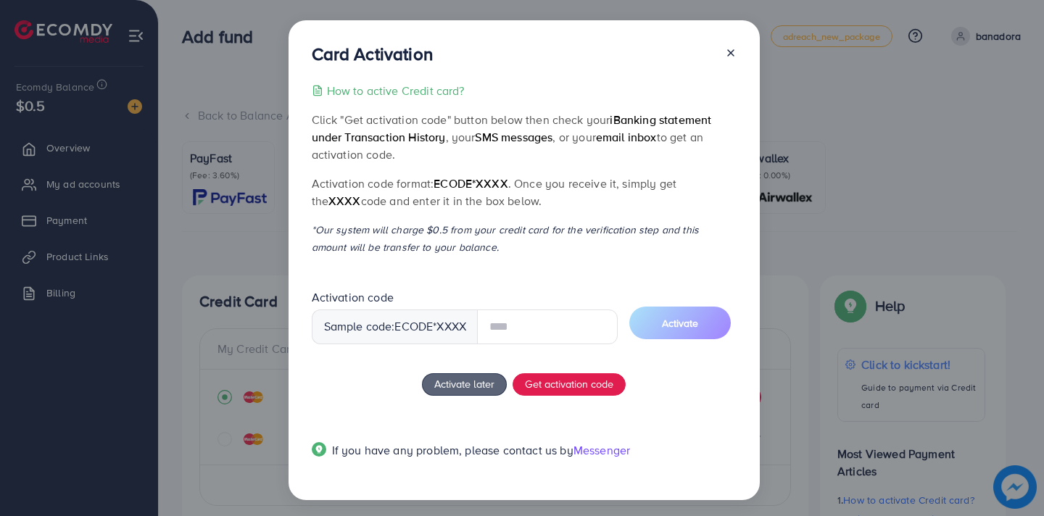
click at [543, 331] on input "text" at bounding box center [547, 327] width 141 height 35
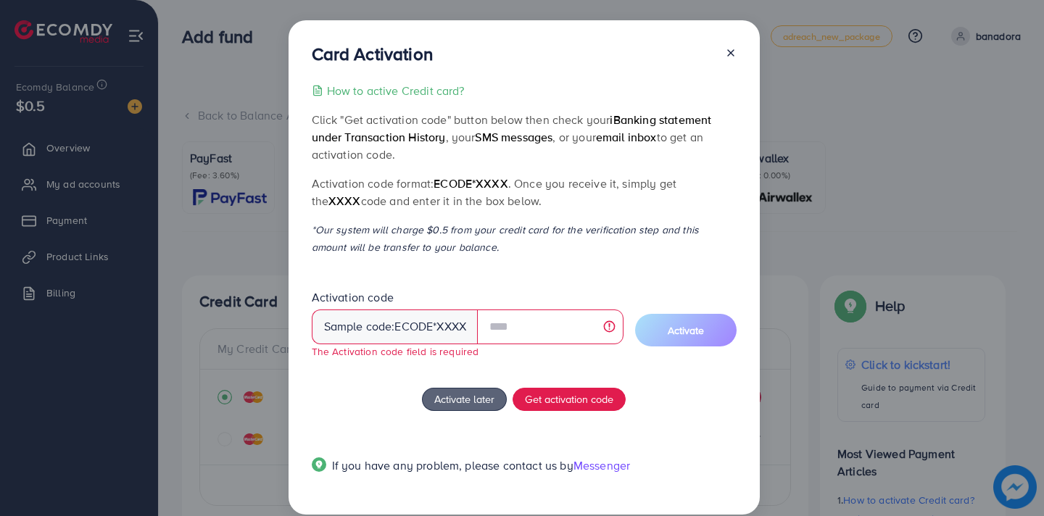
click at [730, 55] on line at bounding box center [731, 53] width 6 height 6
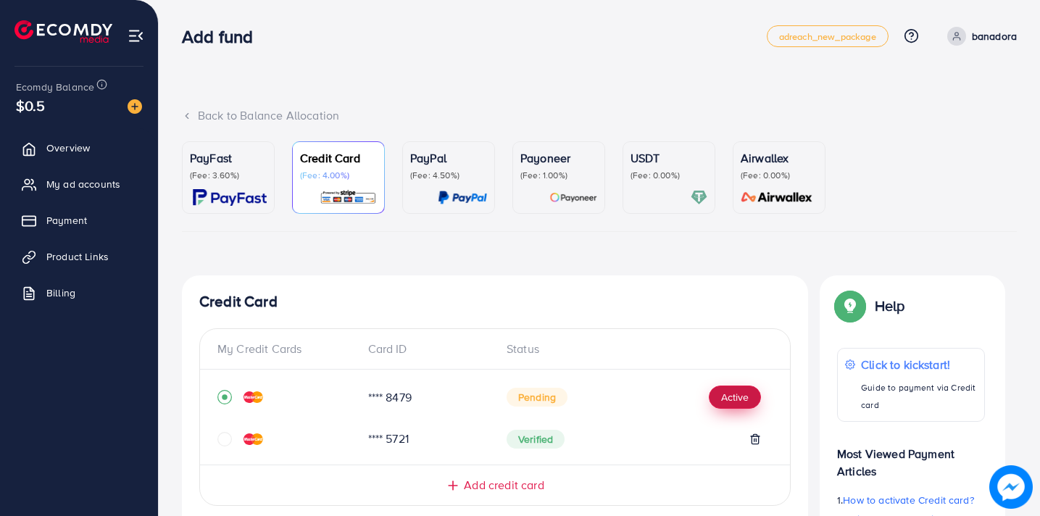
click at [729, 393] on button "Active" at bounding box center [735, 397] width 52 height 23
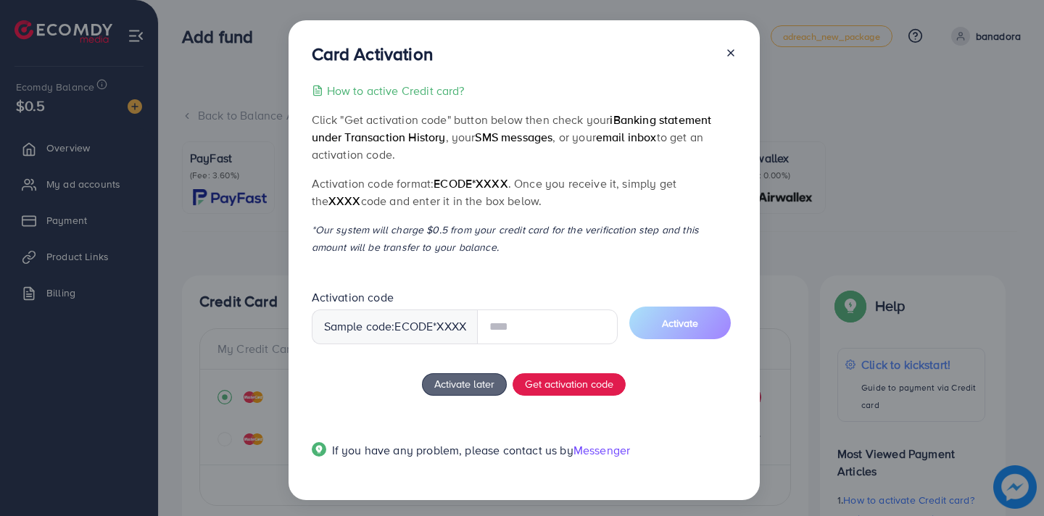
click at [508, 326] on input "text" at bounding box center [547, 327] width 141 height 35
click at [348, 410] on div "How to active Credit card? Click "Get activation code" button below then check …" at bounding box center [524, 279] width 425 height 395
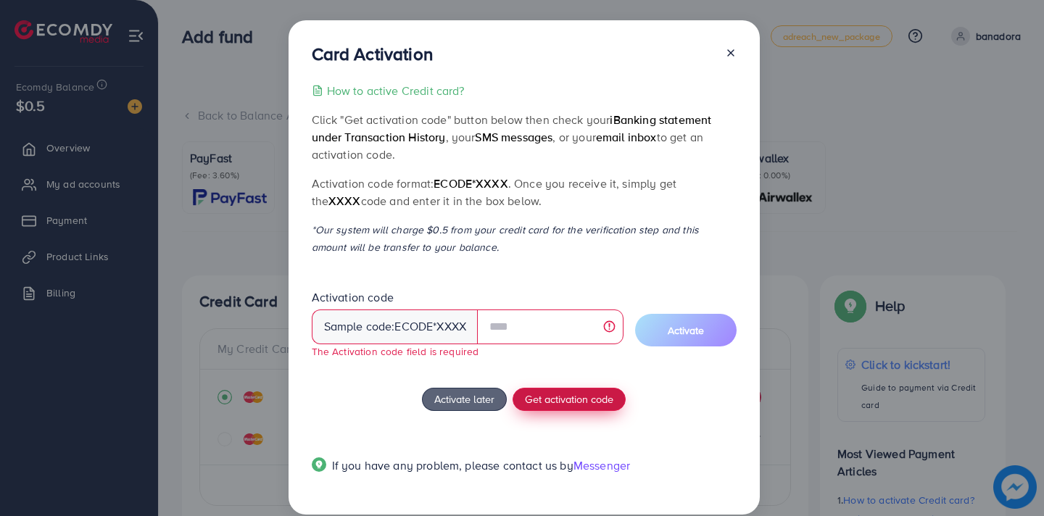
click at [576, 397] on span "Get activation code" at bounding box center [569, 399] width 88 height 15
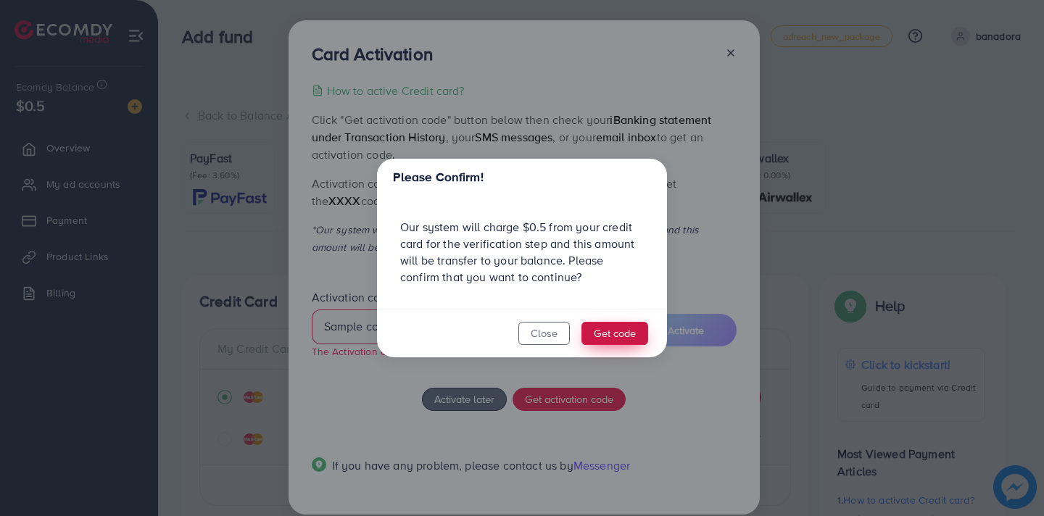
click at [610, 332] on button "Get code" at bounding box center [614, 333] width 67 height 23
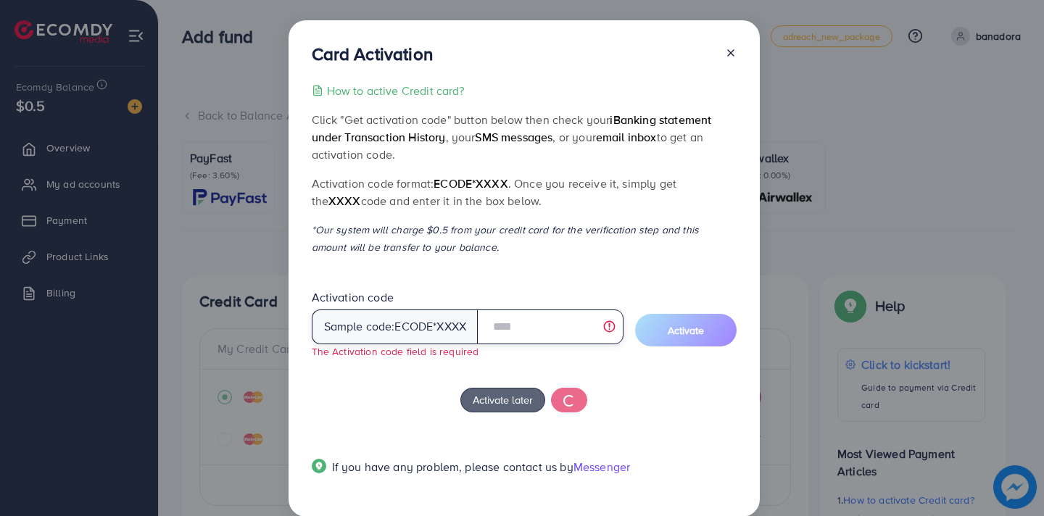
click at [564, 328] on input "text" at bounding box center [550, 327] width 146 height 35
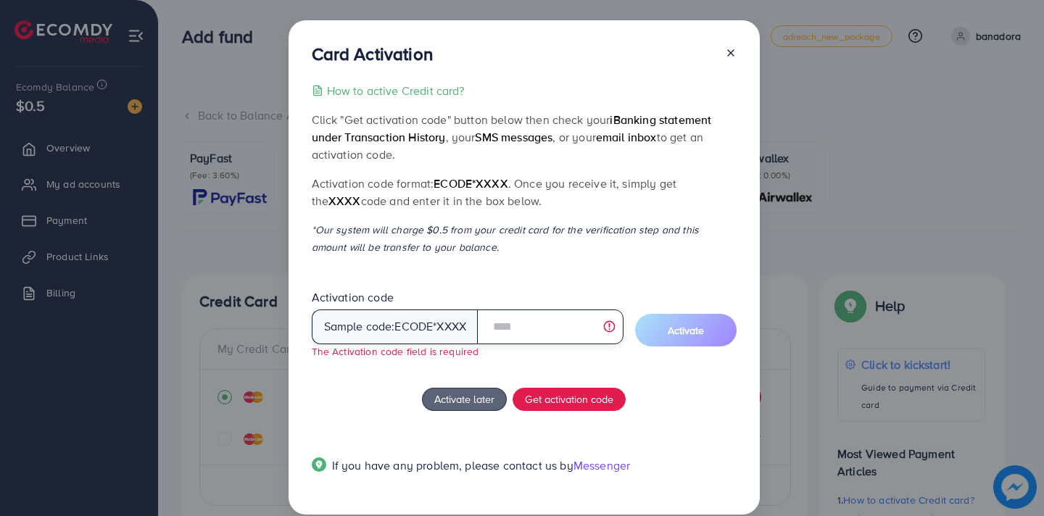
click at [548, 322] on input "text" at bounding box center [550, 327] width 146 height 35
type input "******"
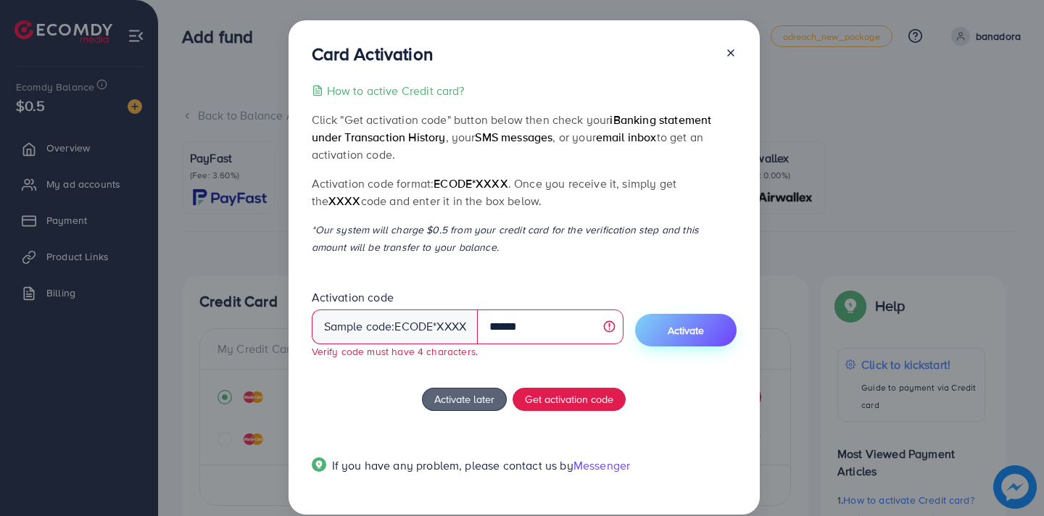
click at [705, 328] on button "Activate" at bounding box center [686, 330] width 102 height 33
click at [729, 54] on line at bounding box center [731, 53] width 6 height 6
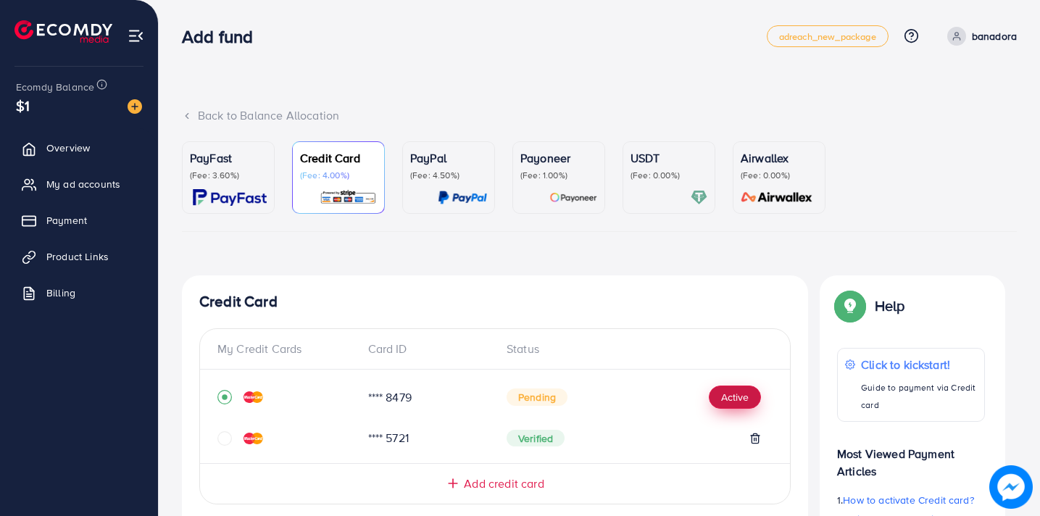
click at [729, 399] on button "Active" at bounding box center [735, 397] width 52 height 23
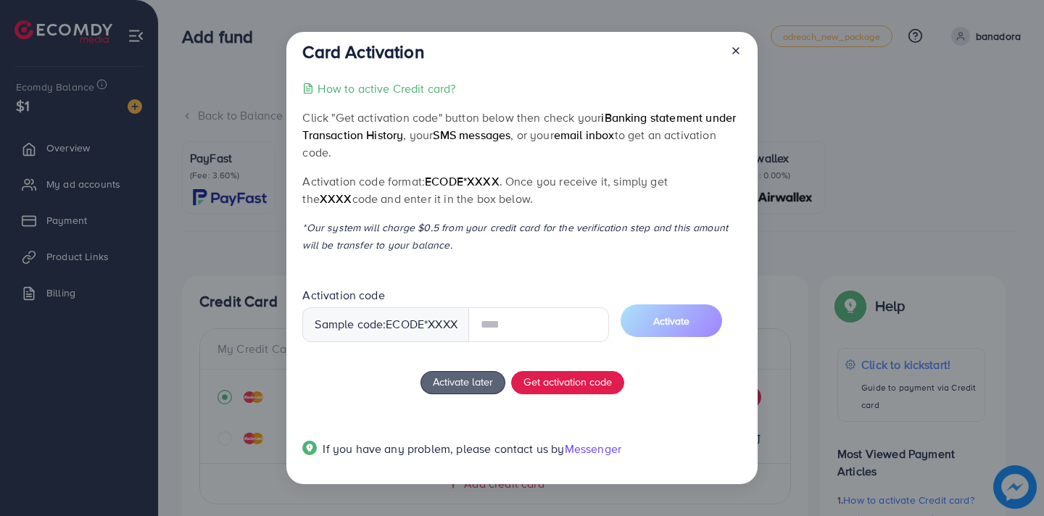
click at [557, 326] on input "text" at bounding box center [538, 324] width 141 height 35
type input "****"
click at [689, 321] on span "Activate" at bounding box center [671, 321] width 36 height 15
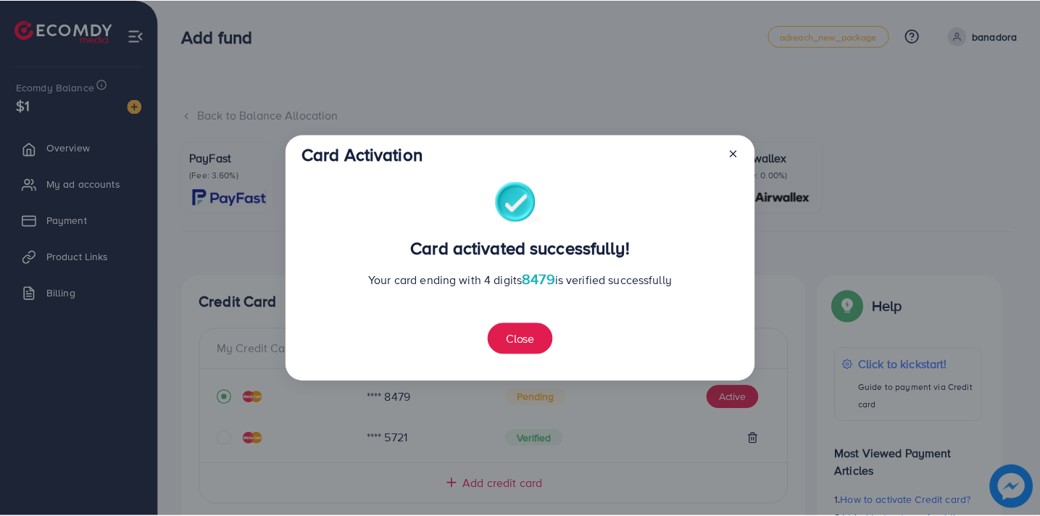
scroll to position [394, 0]
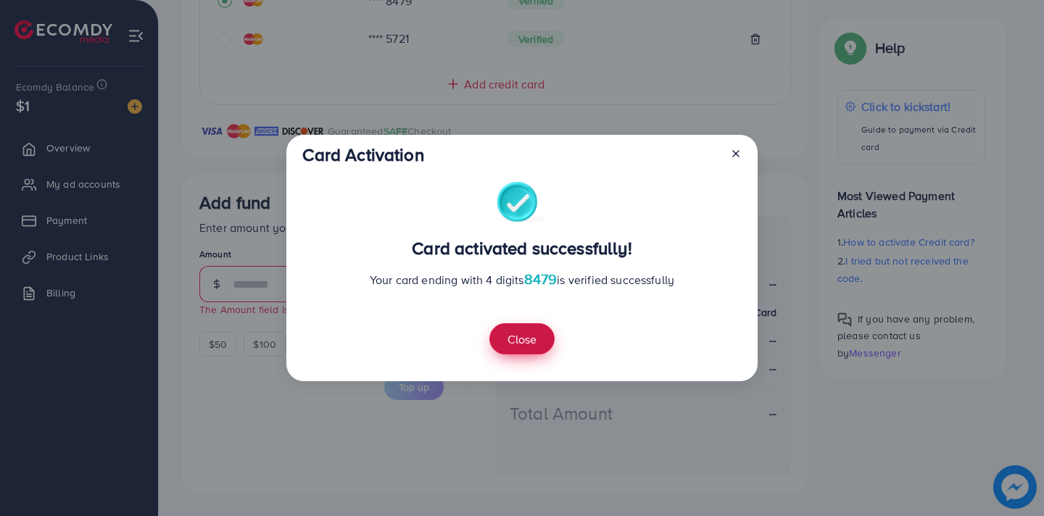
click at [530, 337] on button "Close" at bounding box center [521, 338] width 65 height 31
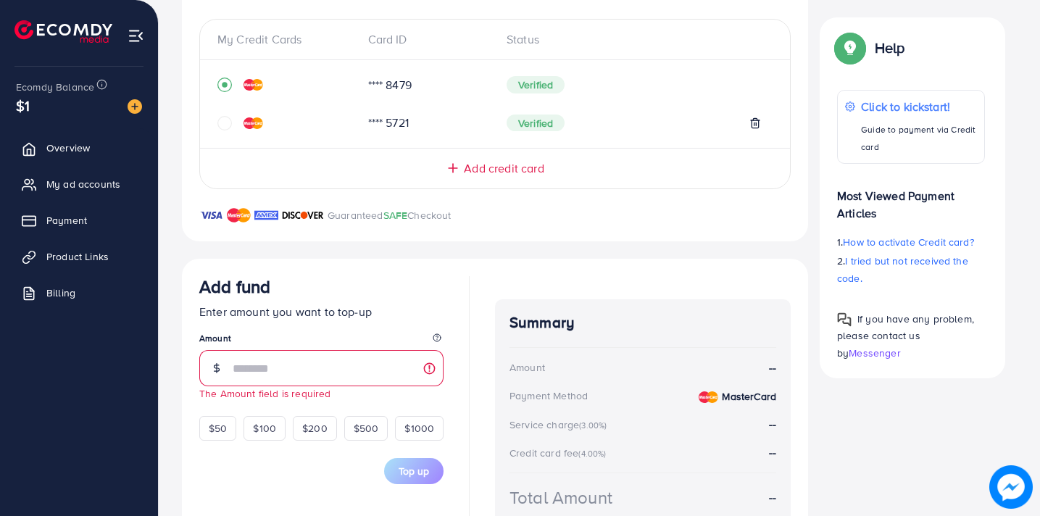
scroll to position [308, 0]
click at [221, 426] on span "$50" at bounding box center [218, 430] width 18 height 15
type input "**"
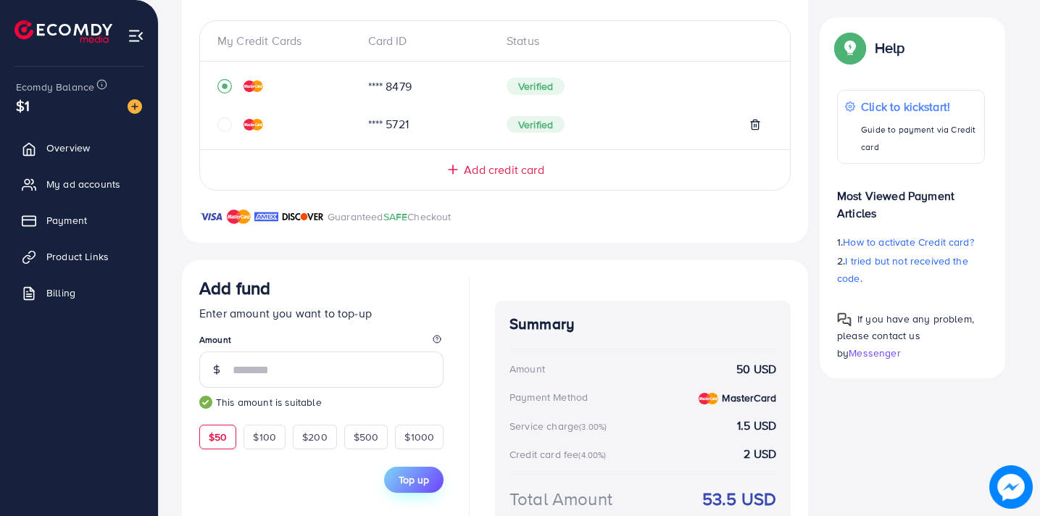
click at [419, 476] on span "Top up" at bounding box center [414, 480] width 30 height 15
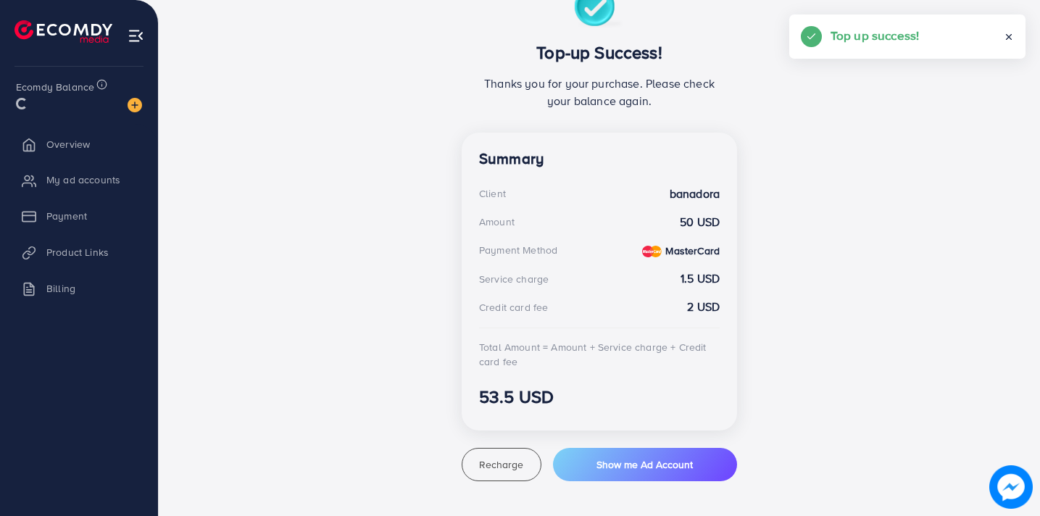
scroll to position [289, 0]
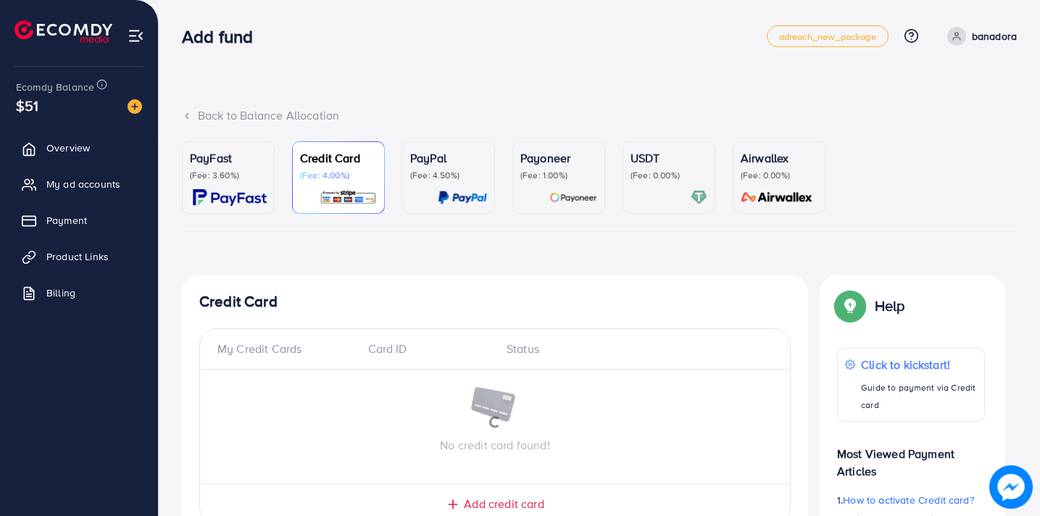
scroll to position [394, 0]
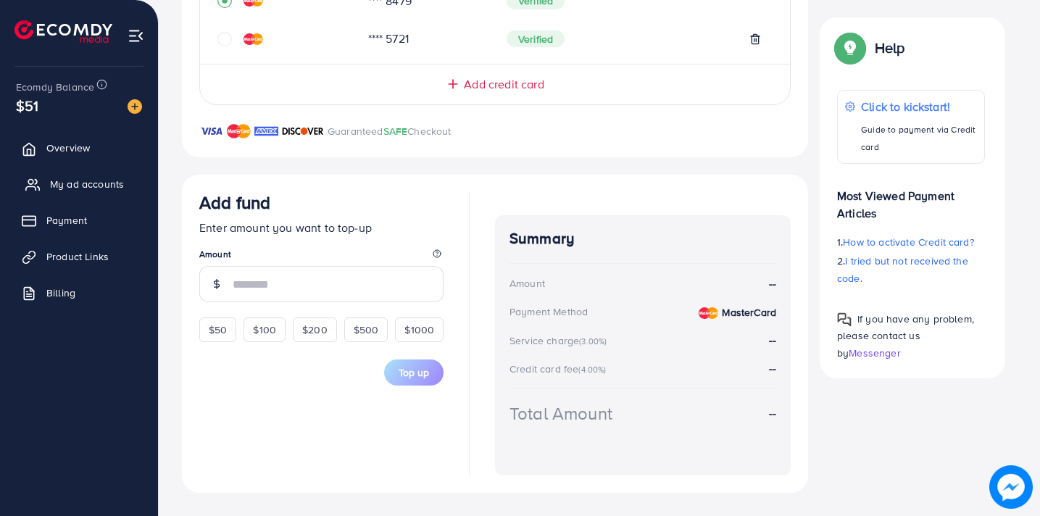
click at [98, 180] on span "My ad accounts" at bounding box center [87, 184] width 74 height 15
